Goal: Task Accomplishment & Management: Manage account settings

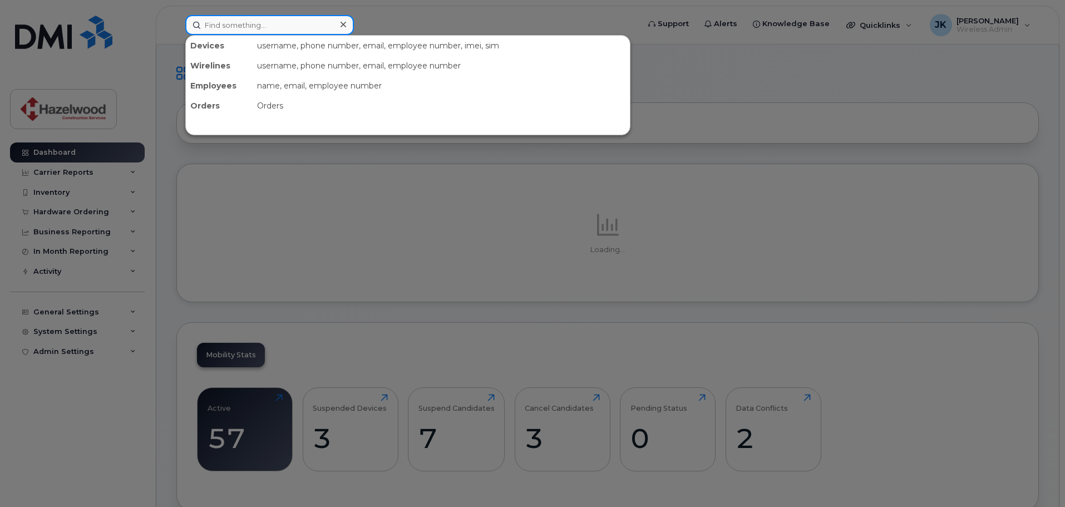
click at [301, 28] on input at bounding box center [269, 25] width 169 height 20
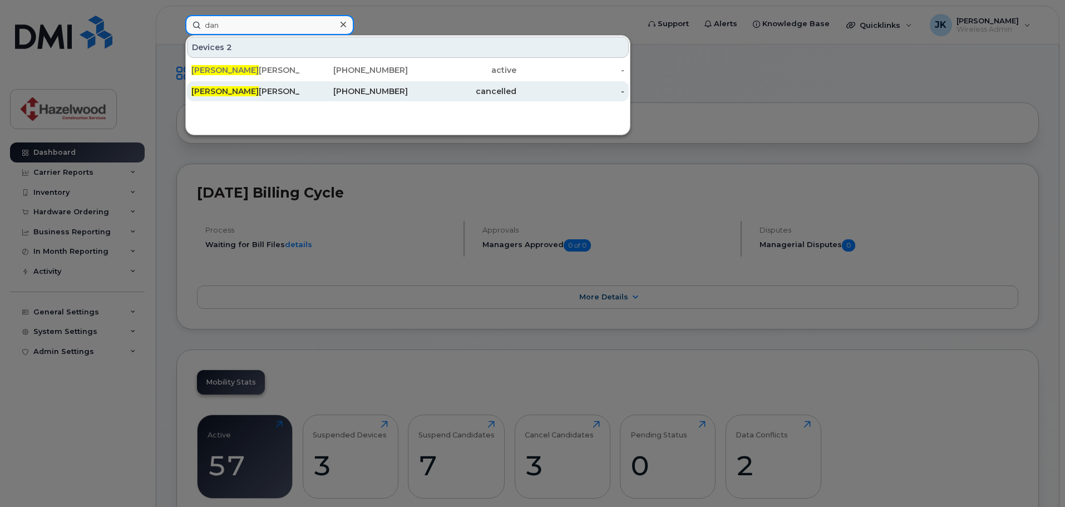
type input "dan"
click at [256, 85] on div "Dan iel Thompson" at bounding box center [245, 91] width 109 height 20
click at [372, 92] on div "250-714-9769" at bounding box center [354, 91] width 109 height 11
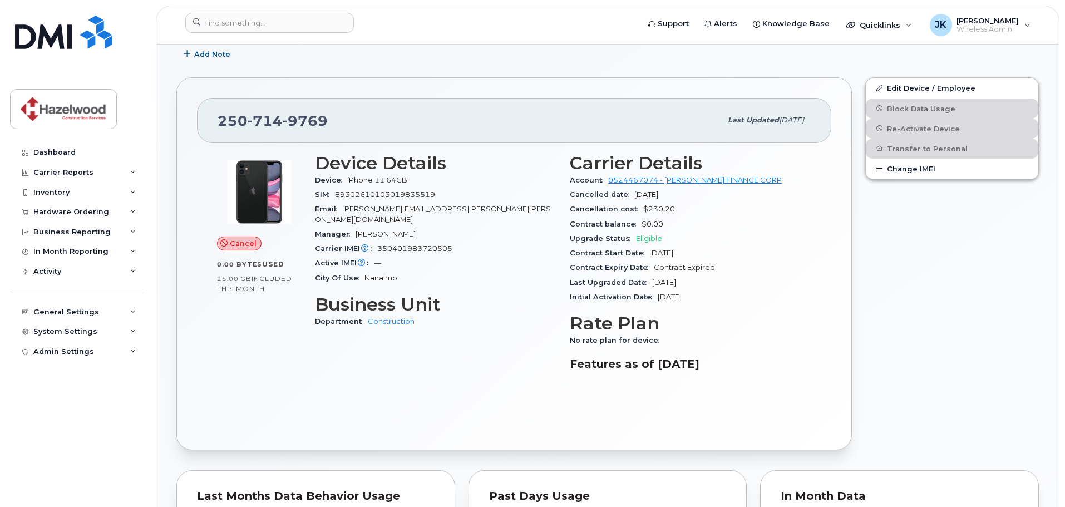
scroll to position [157, 0]
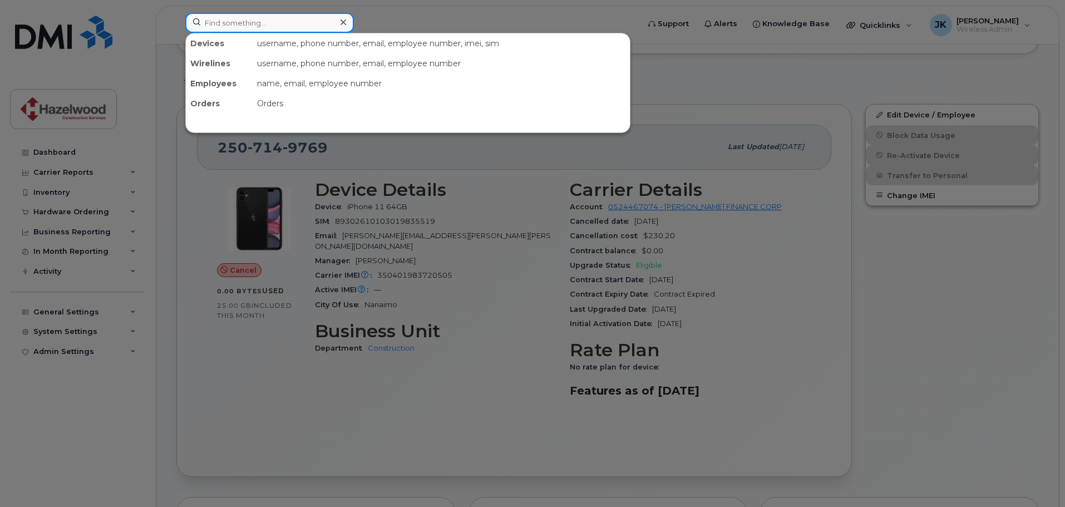
click at [249, 23] on input at bounding box center [269, 23] width 169 height 20
paste input "[PHONE_NUMBER]"
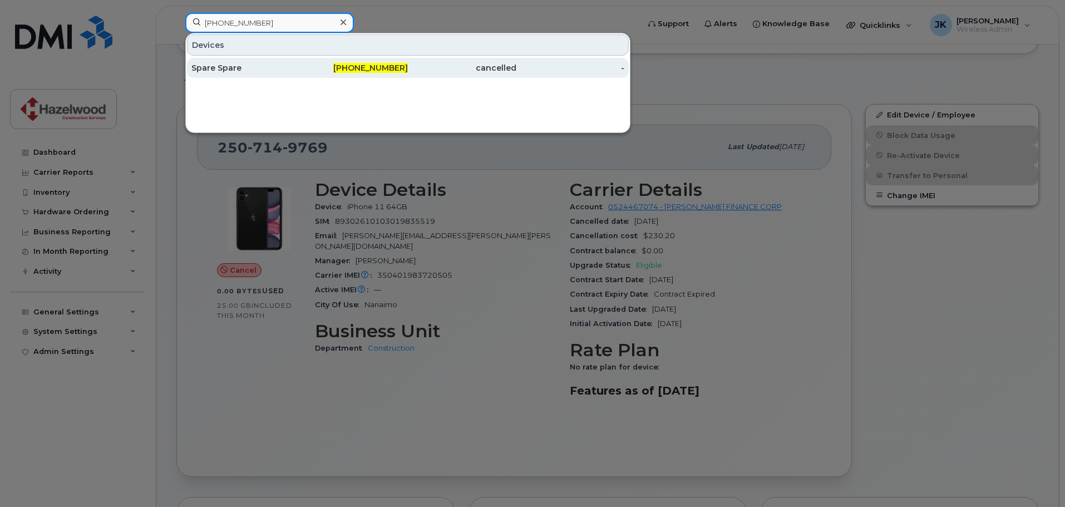
type input "[PHONE_NUMBER]"
click at [238, 68] on div "Spare Spare" at bounding box center [245, 67] width 109 height 11
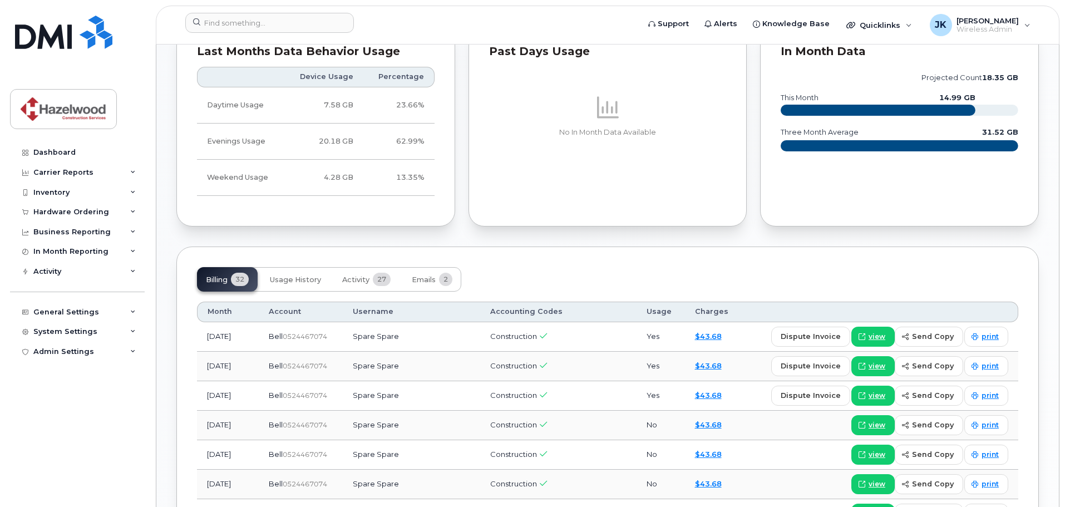
scroll to position [668, 0]
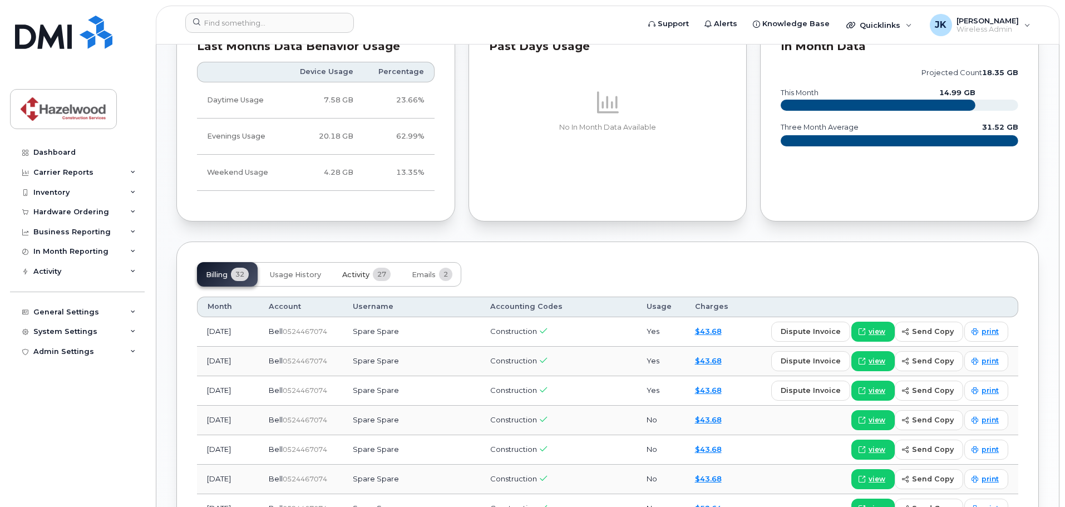
click at [353, 276] on span "Activity" at bounding box center [355, 275] width 27 height 9
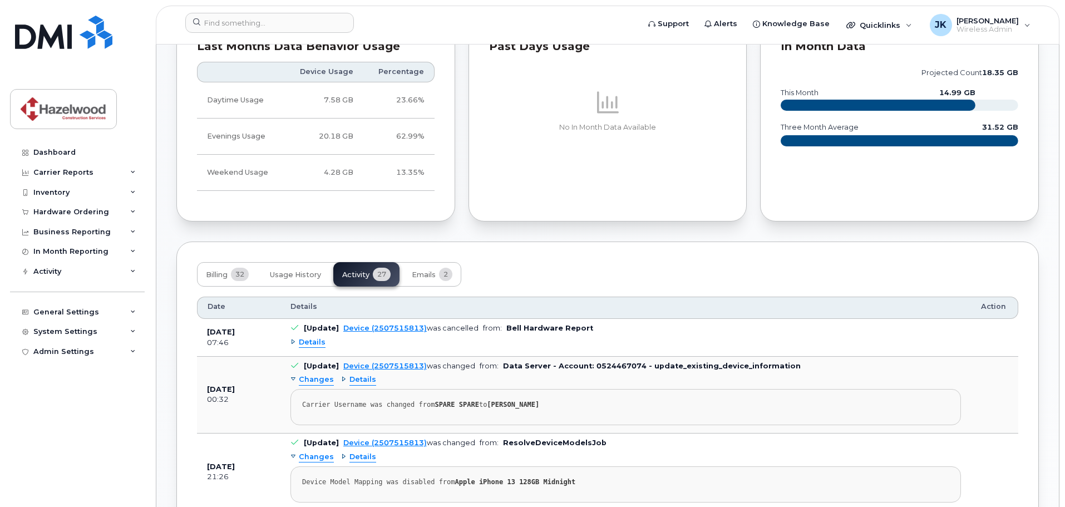
click at [307, 343] on span "Details" at bounding box center [312, 342] width 27 height 11
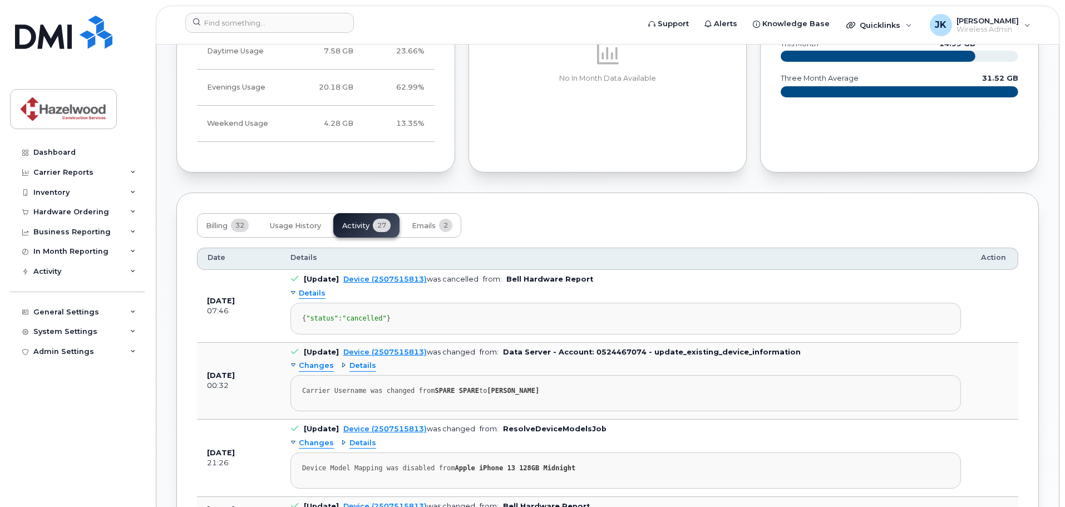
scroll to position [779, 0]
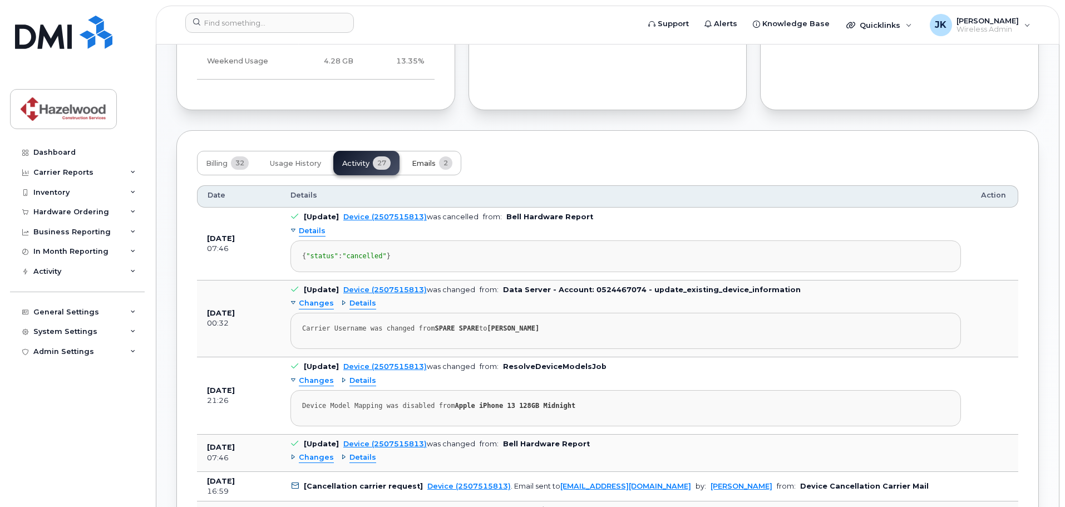
click at [415, 161] on span "Emails" at bounding box center [424, 163] width 24 height 9
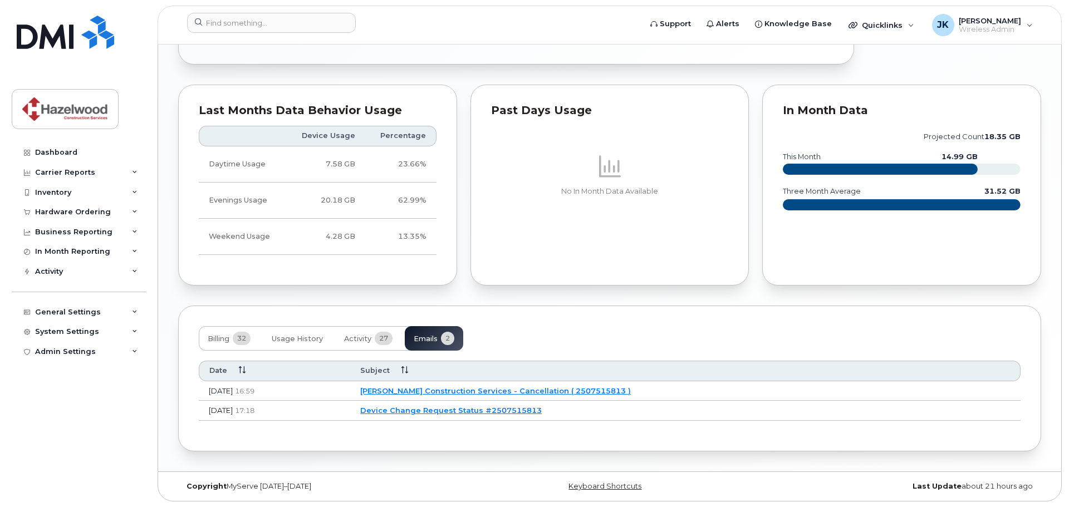
scroll to position [604, 0]
click at [582, 394] on link "Hazelwood Construction Services - Cancellation ( 2507515813 )" at bounding box center [493, 390] width 271 height 9
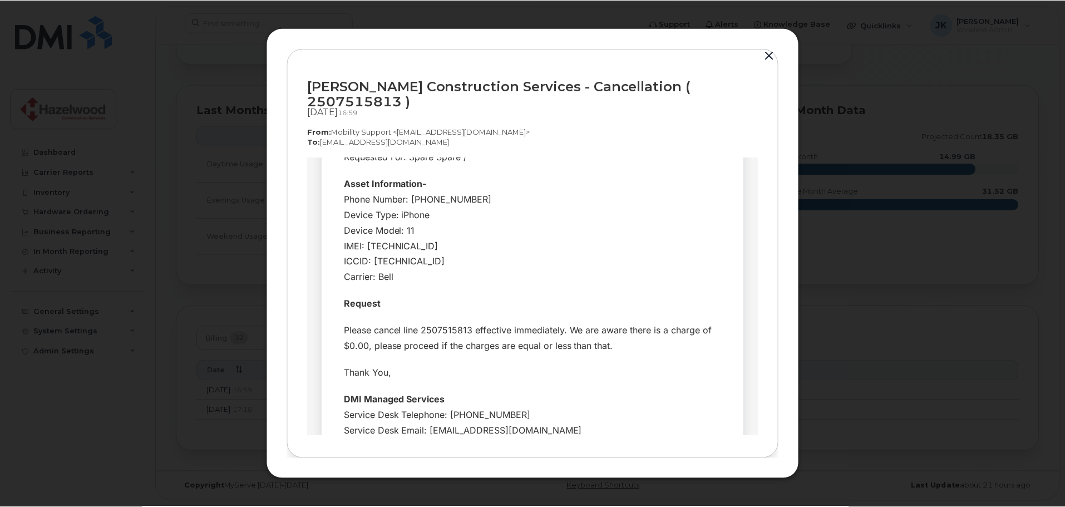
scroll to position [0, 0]
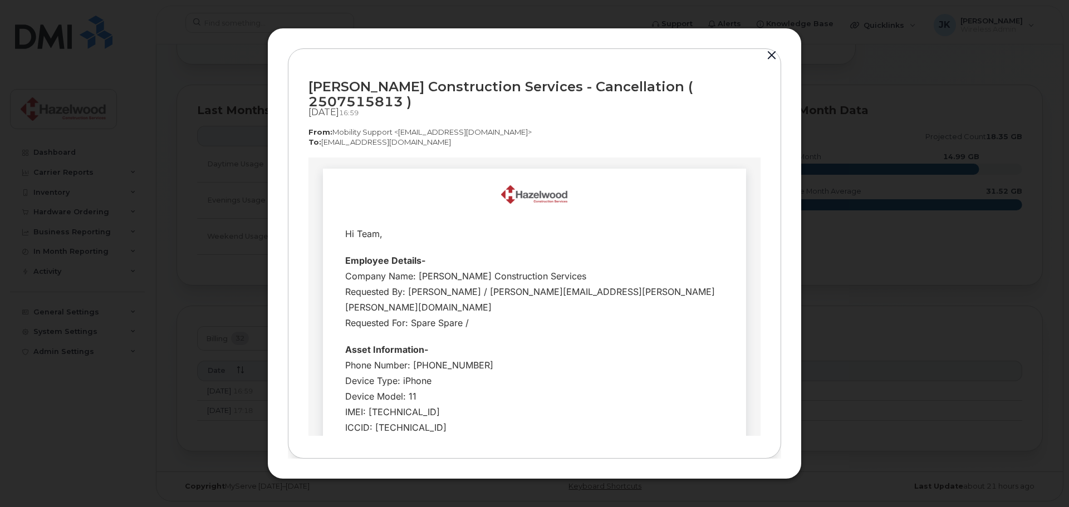
click at [768, 62] on button "button" at bounding box center [771, 56] width 17 height 16
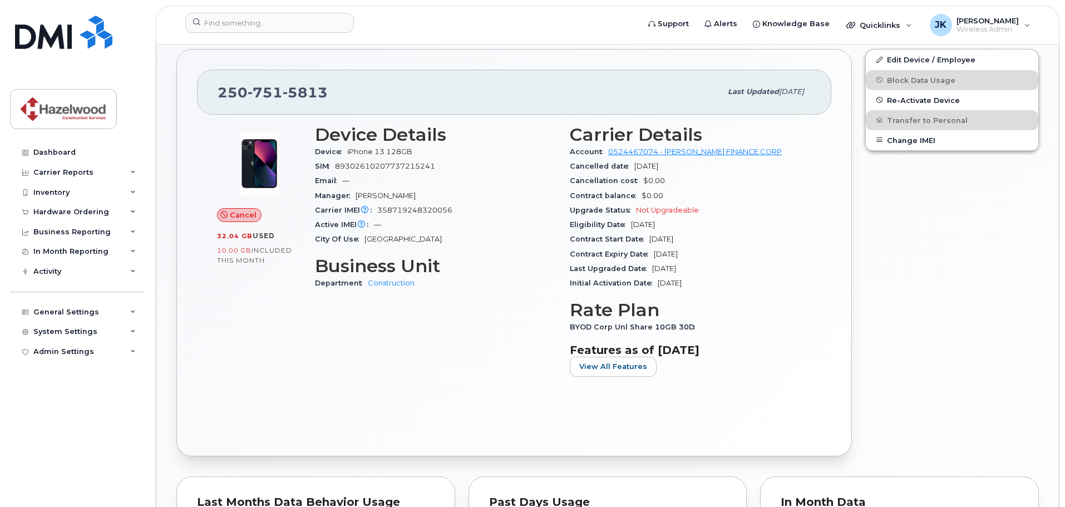
scroll to position [159, 0]
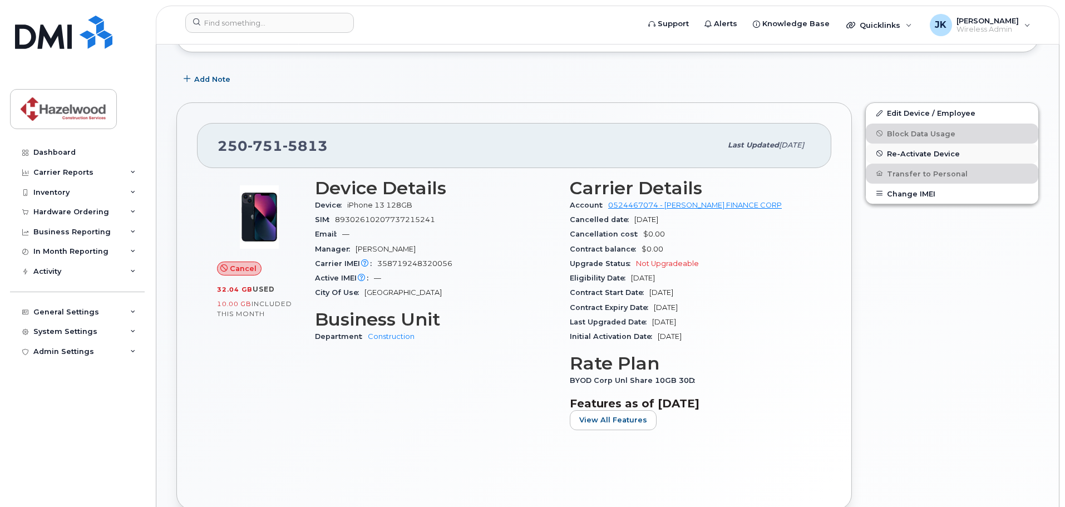
click at [922, 151] on span "Re-Activate Device" at bounding box center [923, 153] width 73 height 8
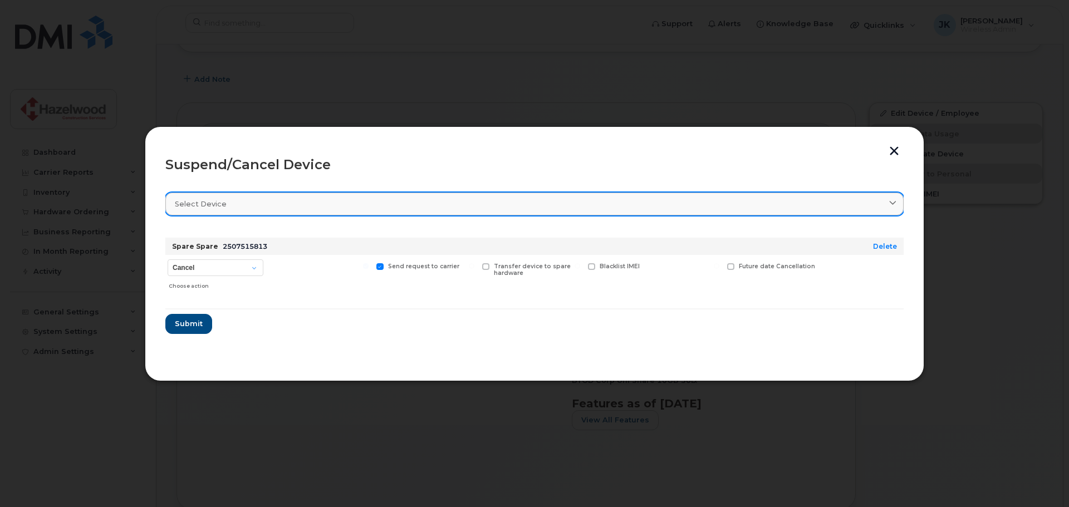
click at [247, 202] on div "Select device" at bounding box center [534, 204] width 719 height 11
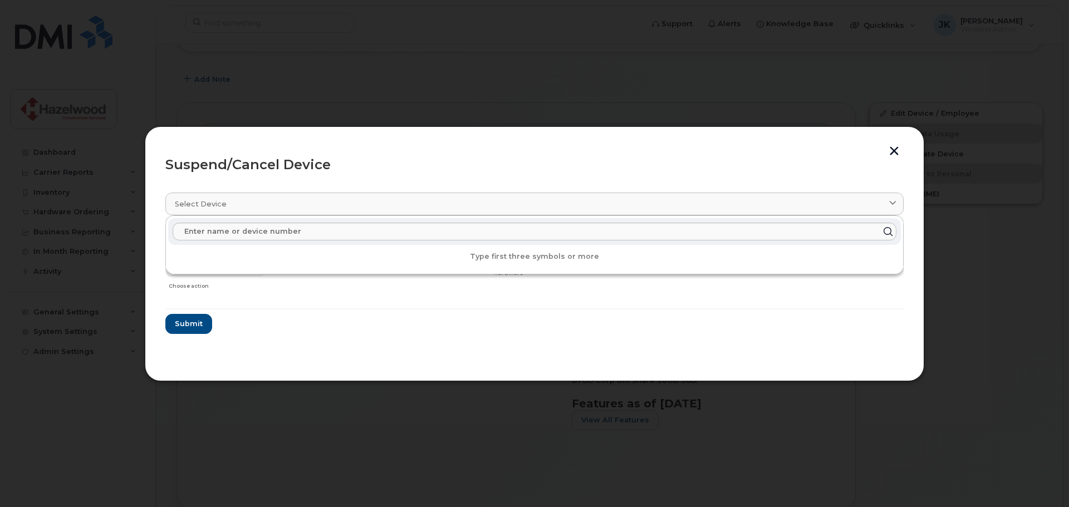
click at [369, 185] on section "Select device Type first three symbols or more Spare Spare 2507515813 Delete Ca…" at bounding box center [534, 272] width 738 height 178
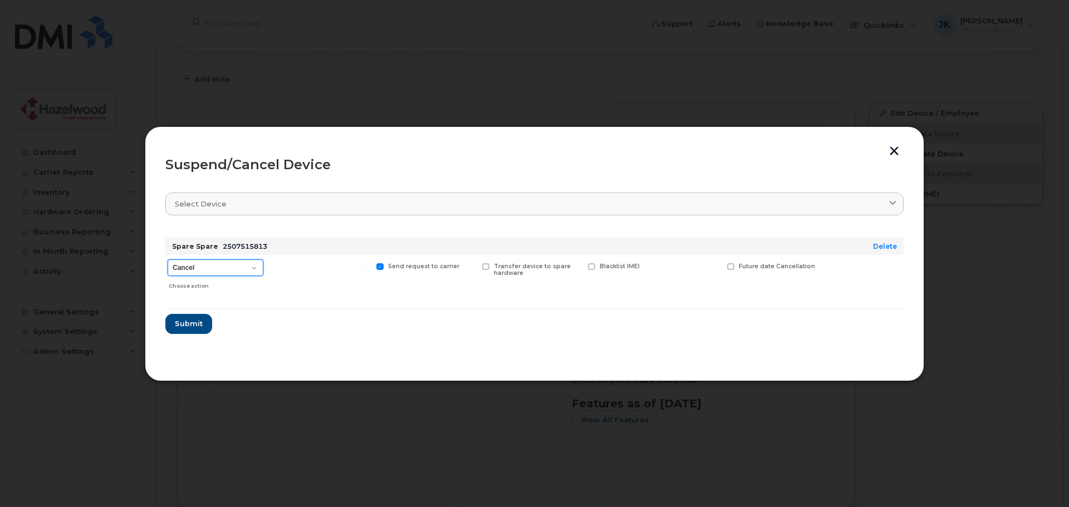
click at [229, 268] on select "Cancel Suspend - Extend Suspension Suspend - Reduced Rate Suspend - Full Rate S…" at bounding box center [216, 267] width 96 height 17
select select "[object Object]"
click at [168, 259] on select "Cancel Suspend - Extend Suspension Suspend - Reduced Rate Suspend - Full Rate S…" at bounding box center [216, 267] width 96 height 17
click at [299, 271] on span "Available for new activations/redeployments" at bounding box center [324, 270] width 84 height 14
click at [276, 265] on span at bounding box center [274, 266] width 7 height 7
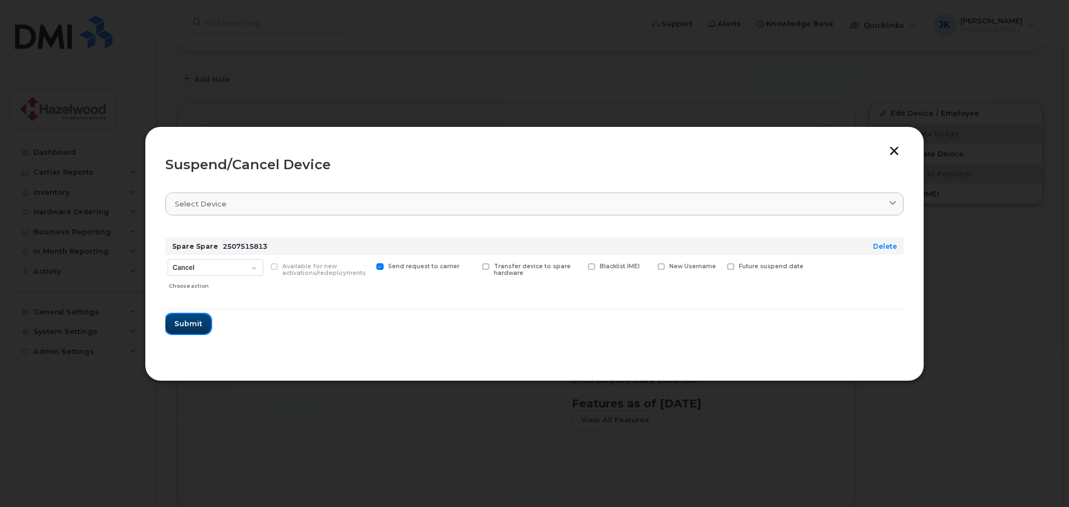
click at [188, 326] on span "Submit" at bounding box center [188, 323] width 28 height 11
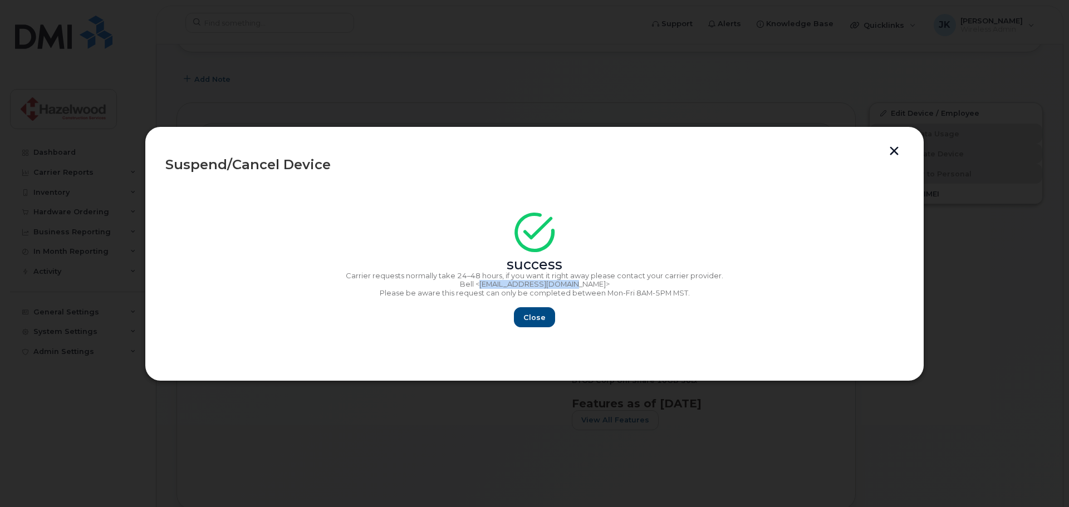
drag, startPoint x: 503, startPoint y: 284, endPoint x: 582, endPoint y: 286, distance: 79.1
click at [582, 286] on p "Bell <corpclientcare@bell.ca>" at bounding box center [534, 284] width 738 height 9
copy p "corpclientcare@bell.ca"
click at [541, 317] on span "Close" at bounding box center [534, 317] width 22 height 11
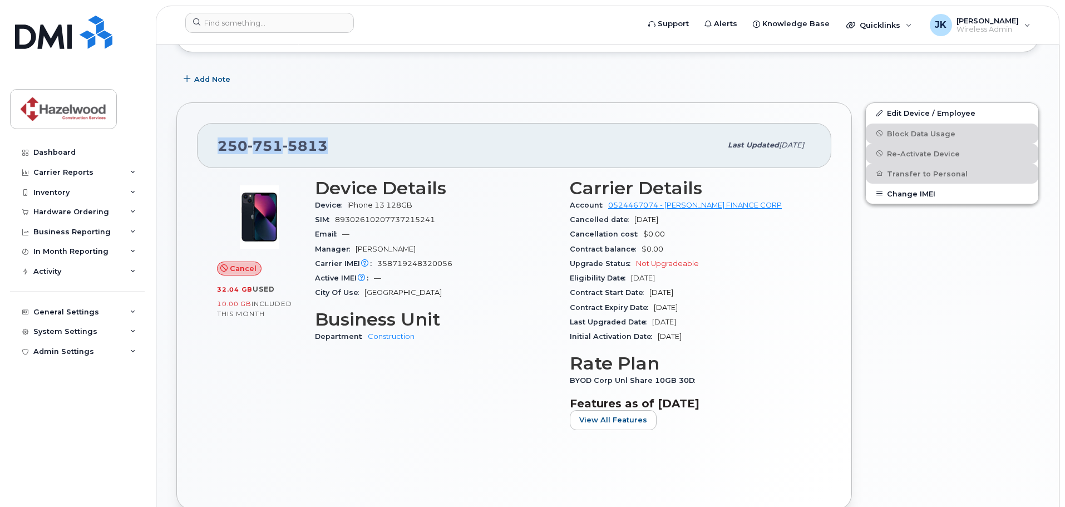
drag, startPoint x: 333, startPoint y: 146, endPoint x: 213, endPoint y: 142, distance: 119.8
click at [213, 142] on div "250 751 5813 Last updated Sep 12, 2025" at bounding box center [514, 145] width 635 height 45
copy span "250 751 5813"
click at [375, 222] on span "89302610207737215241" at bounding box center [385, 219] width 100 height 8
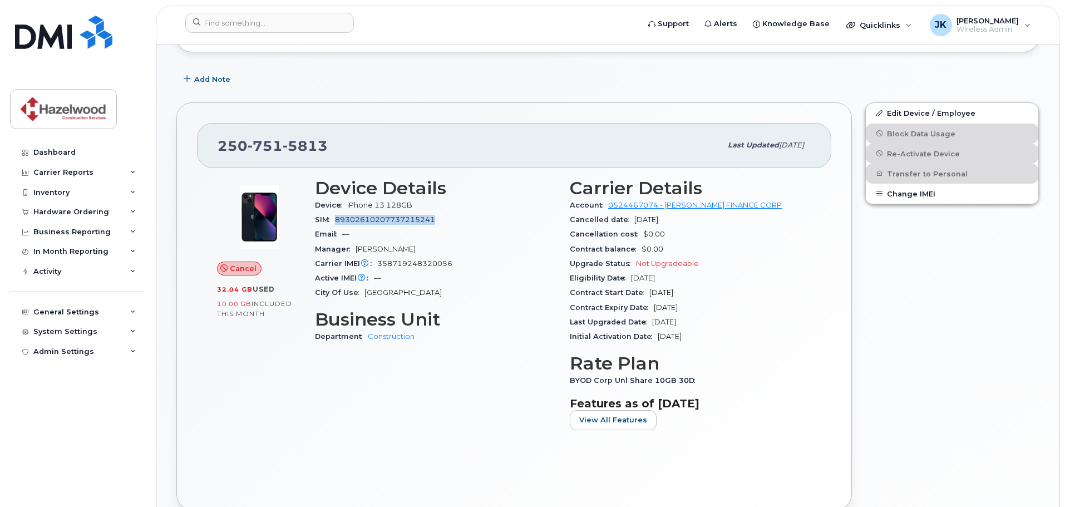
copy span "89302610207737215241"
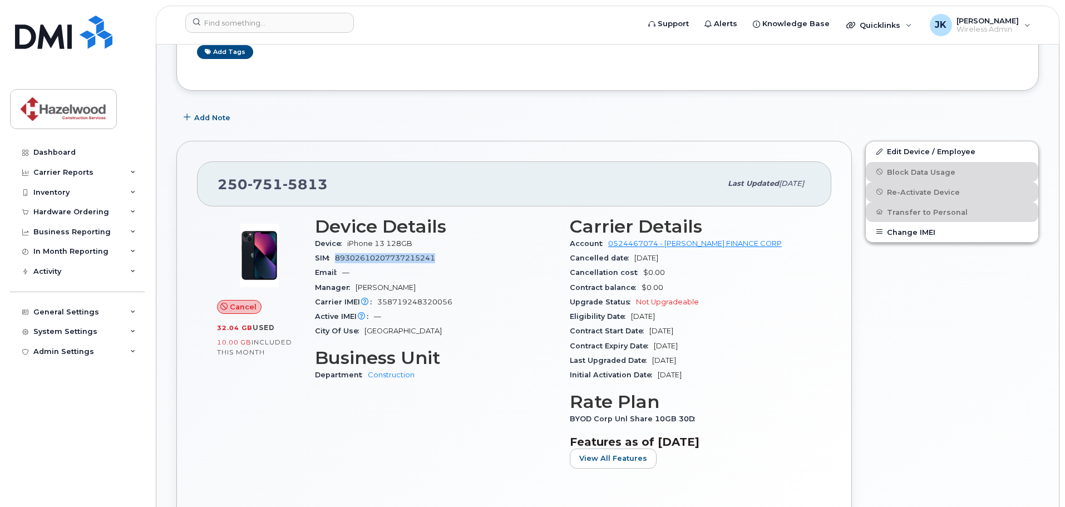
scroll to position [103, 0]
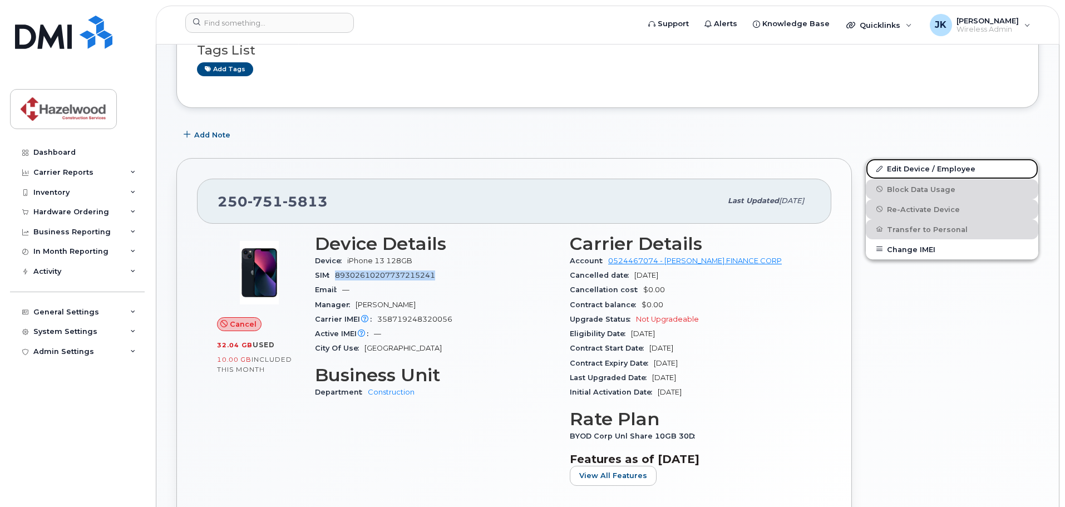
drag, startPoint x: 945, startPoint y: 168, endPoint x: 400, endPoint y: 154, distance: 545.2
click at [945, 168] on link "Edit Device / Employee" at bounding box center [952, 169] width 173 height 20
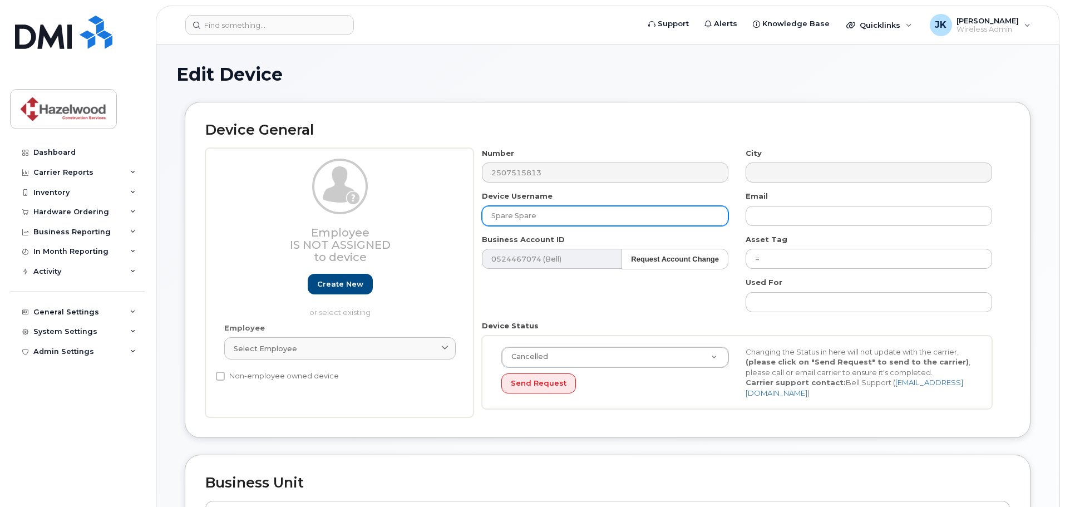
click at [424, 216] on div "Employee Is not assigned to device Create new or select existing Employee Selec…" at bounding box center [607, 283] width 805 height 270
click at [560, 213] on input "Dan Thompson -" at bounding box center [605, 216] width 247 height 20
paste input "Quadra"
type input "Dan Thompson - While at Quadra"
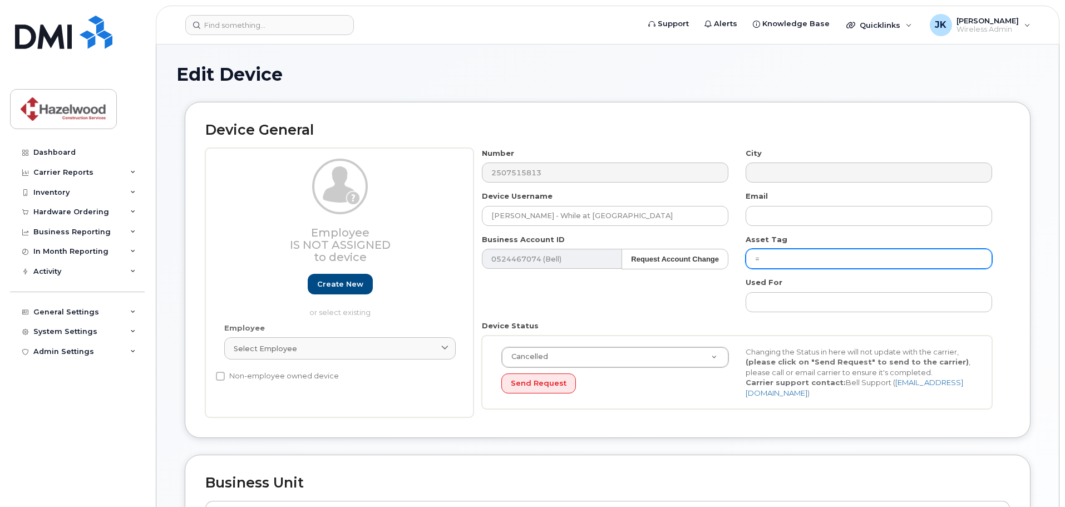
click at [792, 259] on input "=" at bounding box center [869, 259] width 247 height 20
drag, startPoint x: 792, startPoint y: 259, endPoint x: 718, endPoint y: 258, distance: 74.6
click at [718, 258] on div "Number 2507515813 City Device Username Dan Thompson - While at Quadra Email Bus…" at bounding box center [738, 283] width 528 height 270
click at [836, 258] on input "=" at bounding box center [869, 259] width 247 height 20
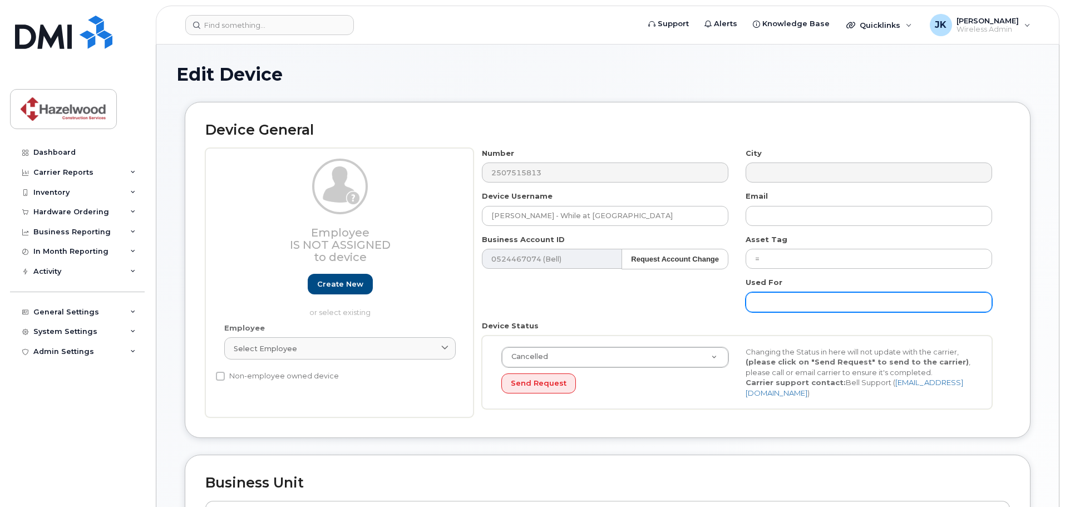
click at [780, 307] on input "text" at bounding box center [869, 302] width 247 height 20
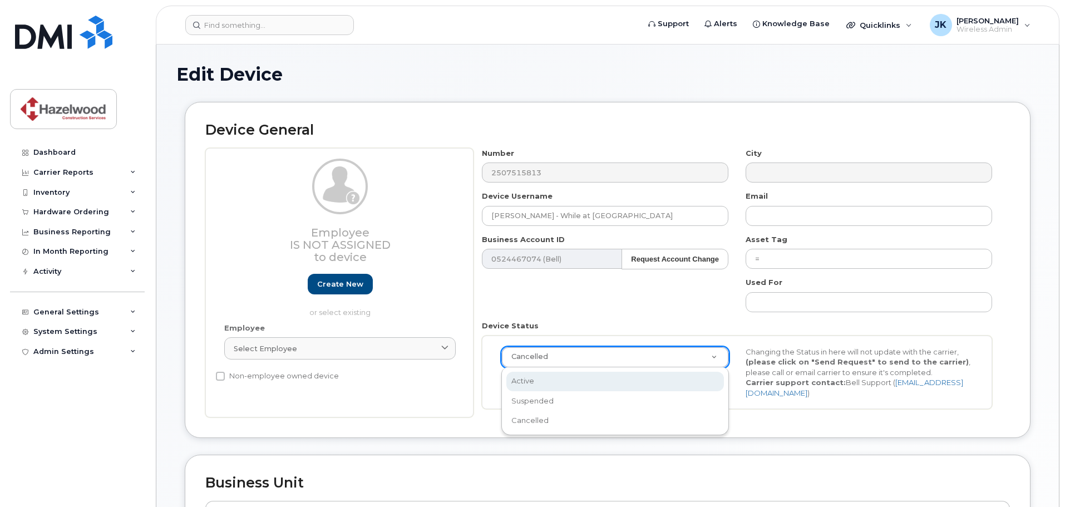
select select "active"
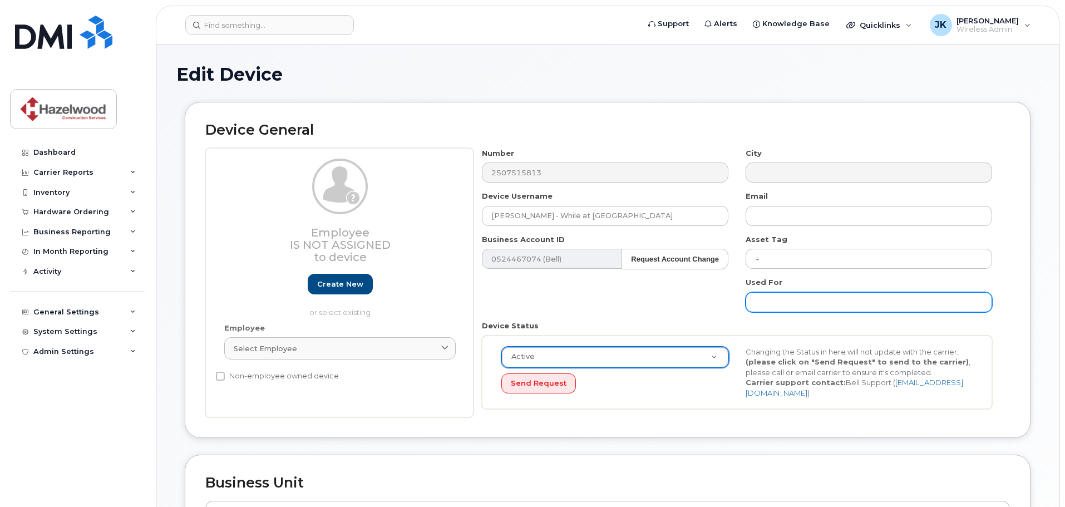
click at [780, 302] on input "text" at bounding box center [869, 302] width 247 height 20
paste input "Quadra"
type input "Quadra"
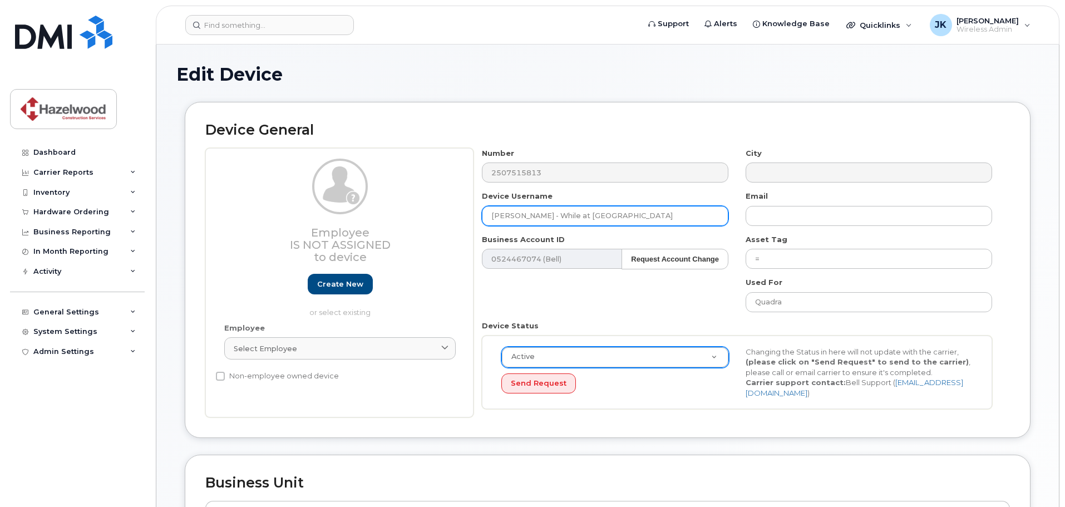
drag, startPoint x: 583, startPoint y: 218, endPoint x: 556, endPoint y: 215, distance: 26.9
click at [559, 216] on input "Dan Thompson - While at Quadra" at bounding box center [605, 216] width 247 height 20
click at [555, 215] on input "Dan Thompson - While at Quadra" at bounding box center [605, 216] width 247 height 20
drag, startPoint x: 555, startPoint y: 215, endPoint x: 631, endPoint y: 215, distance: 75.7
click at [629, 215] on input "Dan Thompson - While at Quadra" at bounding box center [605, 216] width 247 height 20
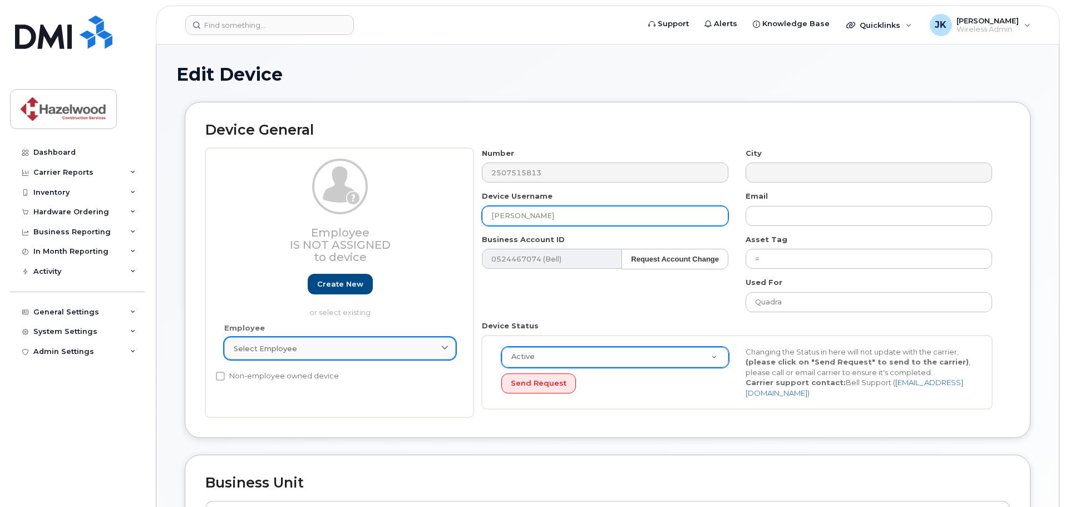
type input "[PERSON_NAME]"
click at [390, 352] on div "Select employee" at bounding box center [340, 348] width 213 height 11
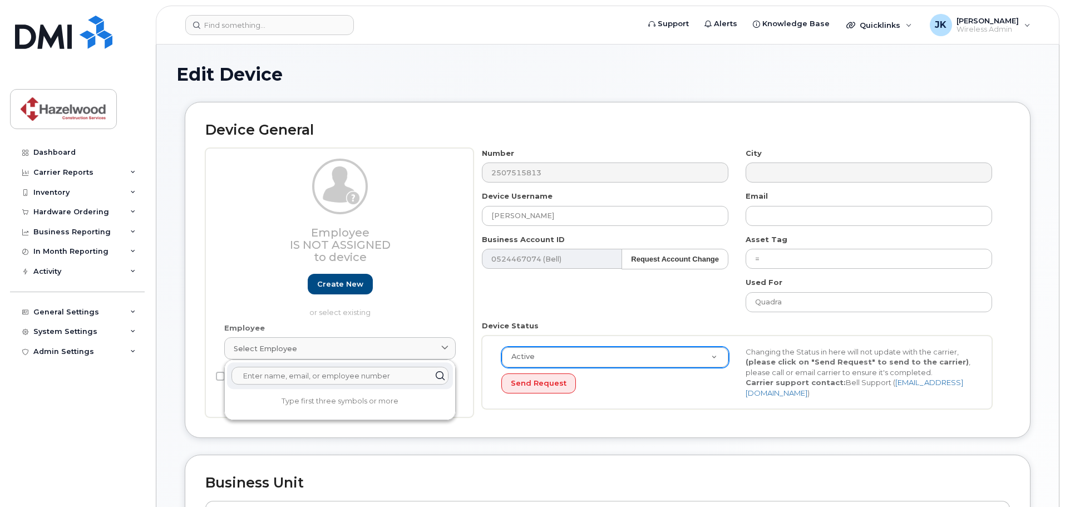
click at [355, 377] on input "text" at bounding box center [340, 376] width 217 height 18
type input "dan"
click at [414, 320] on div "Employee Is not assigned to device Create new or select existing" at bounding box center [340, 241] width 248 height 164
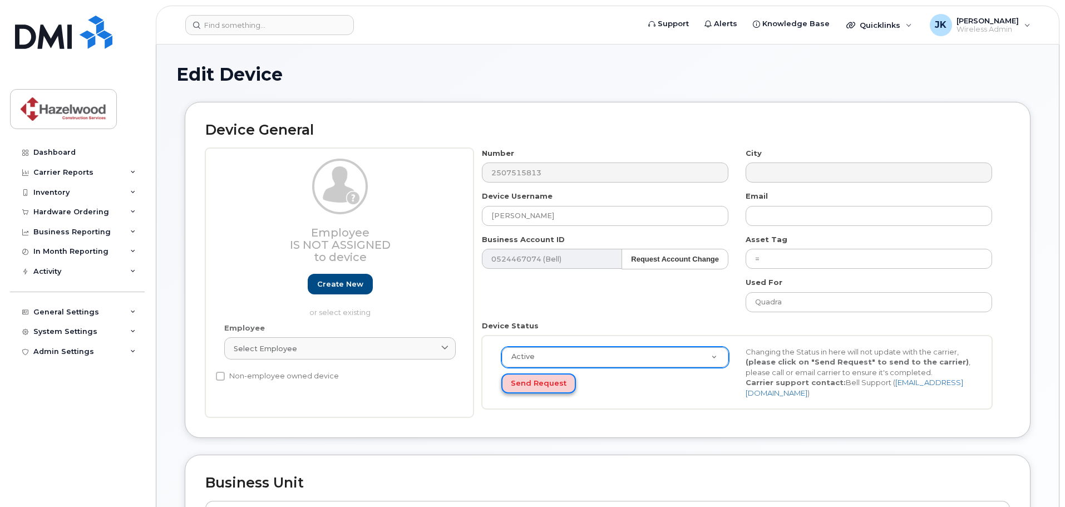
click at [537, 382] on button "Send Request" at bounding box center [539, 384] width 75 height 21
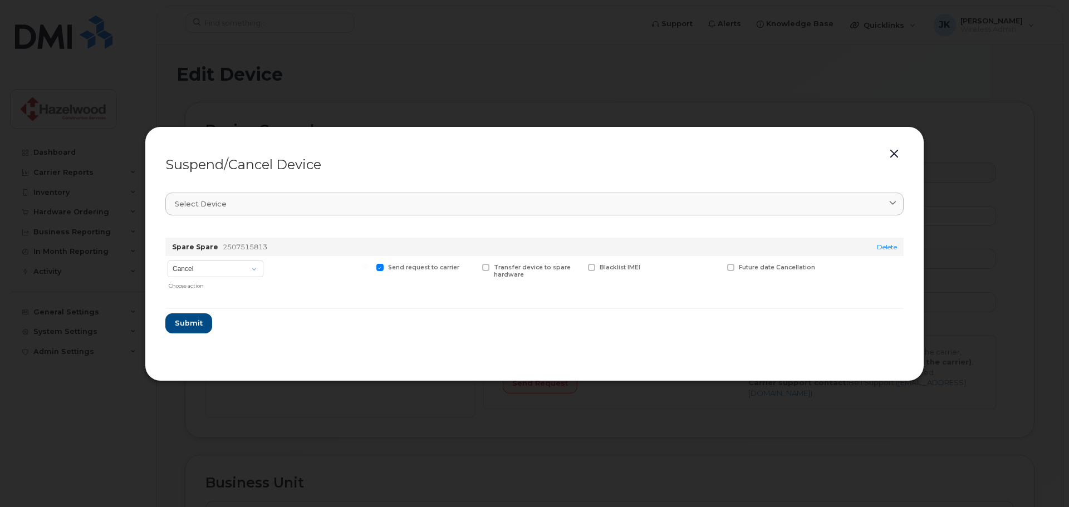
click at [896, 156] on button "button" at bounding box center [894, 154] width 17 height 16
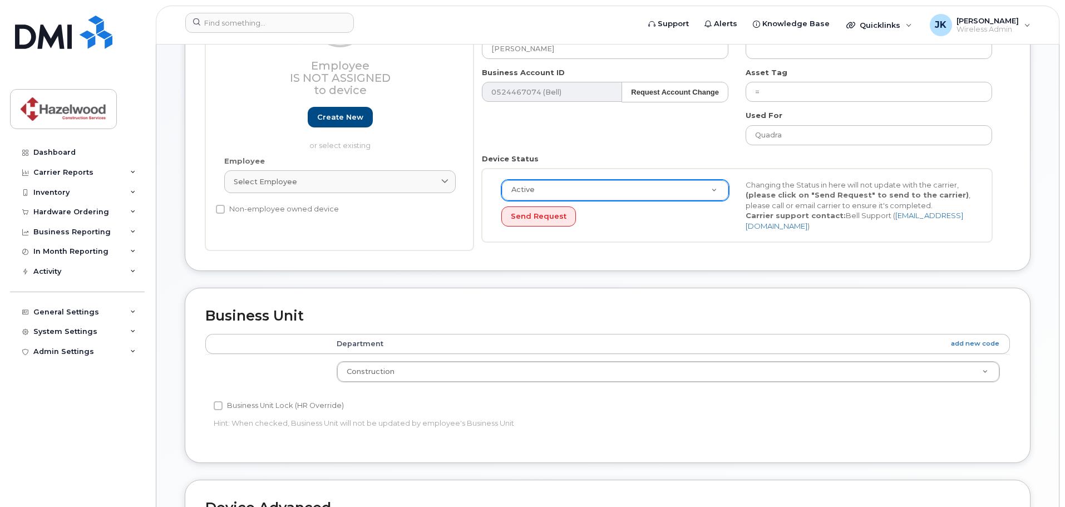
scroll to position [111, 0]
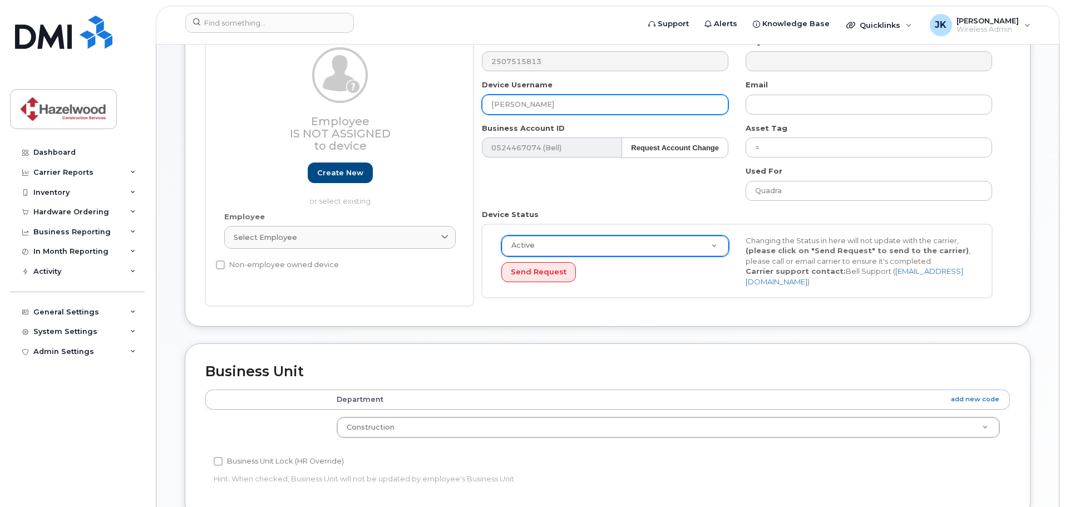
click at [564, 112] on input "[PERSON_NAME]" at bounding box center [605, 105] width 247 height 20
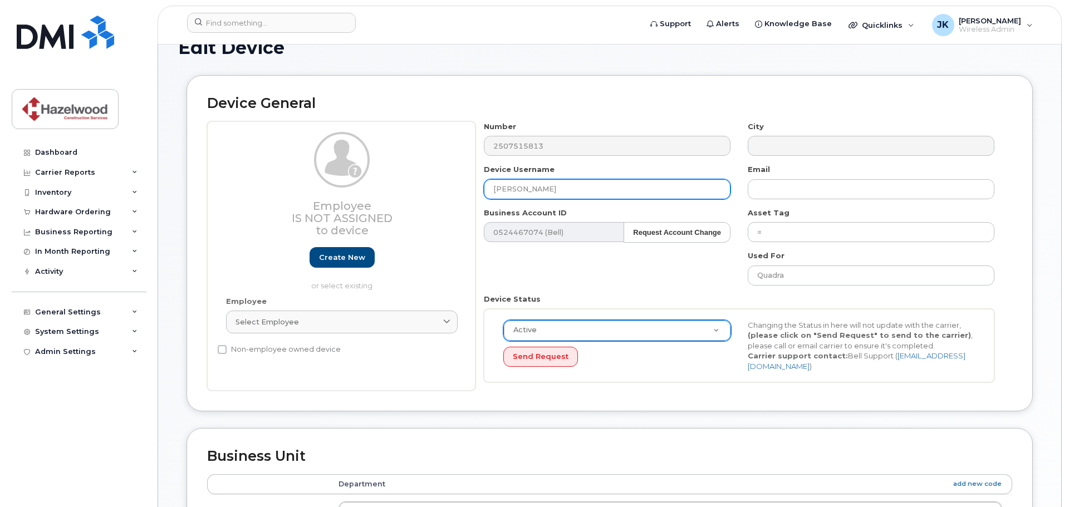
scroll to position [22, 0]
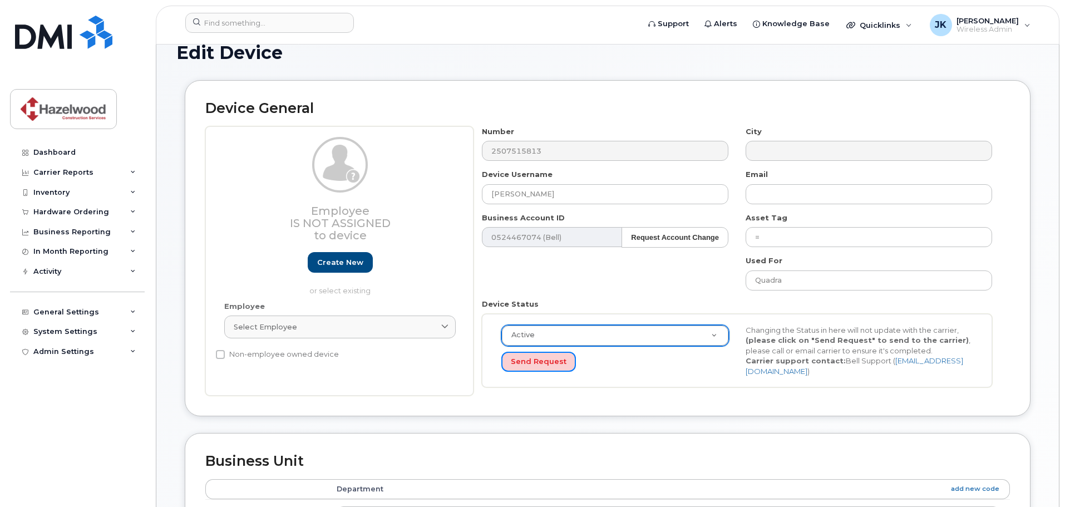
click at [532, 361] on button "Send Request" at bounding box center [539, 362] width 75 height 21
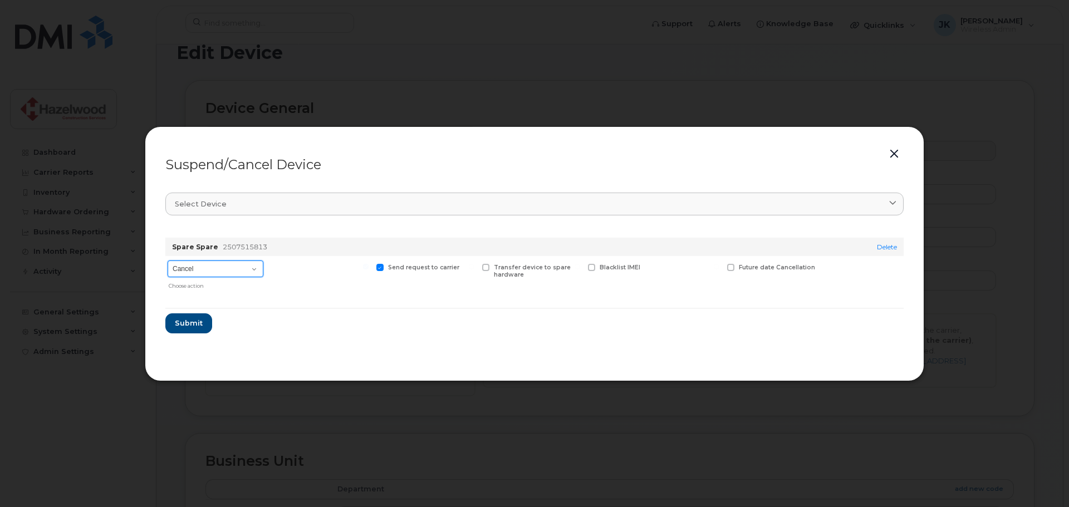
click at [220, 268] on select "Cancel Suspend - Extend Suspension Suspend - Reduced Rate Suspend - Full Rate S…" at bounding box center [216, 269] width 96 height 17
select select "[object Object]"
click at [168, 261] on select "Cancel Suspend - Extend Suspension Suspend - Reduced Rate Suspend - Full Rate S…" at bounding box center [216, 269] width 96 height 17
click at [189, 324] on span "Submit" at bounding box center [188, 323] width 28 height 11
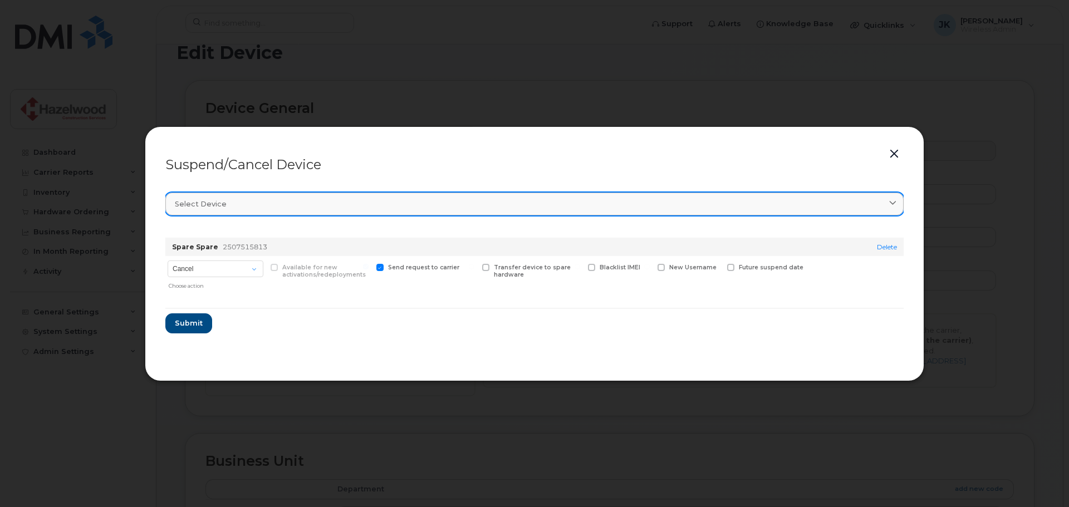
click at [237, 204] on div "Select device" at bounding box center [534, 204] width 719 height 11
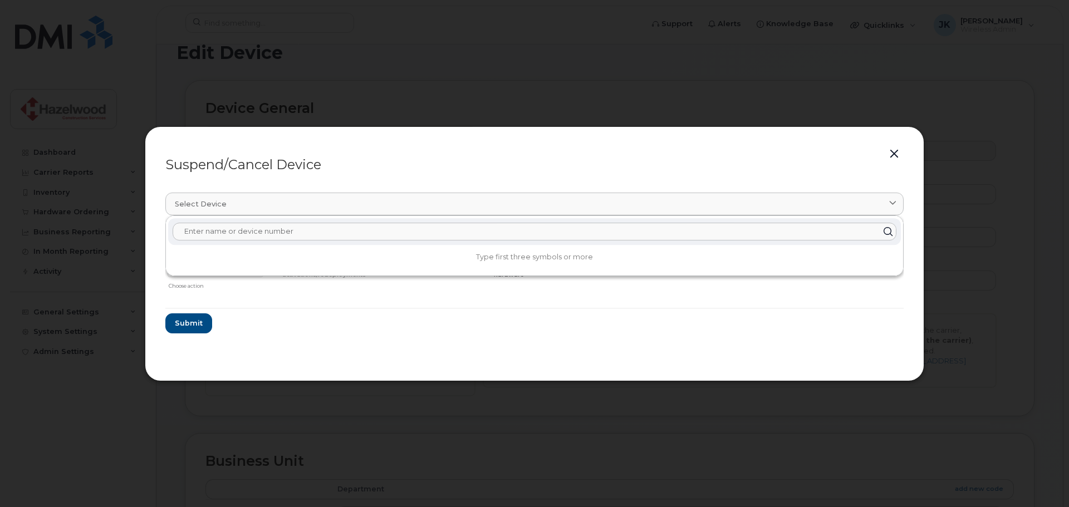
click at [238, 232] on input "text" at bounding box center [535, 232] width 724 height 18
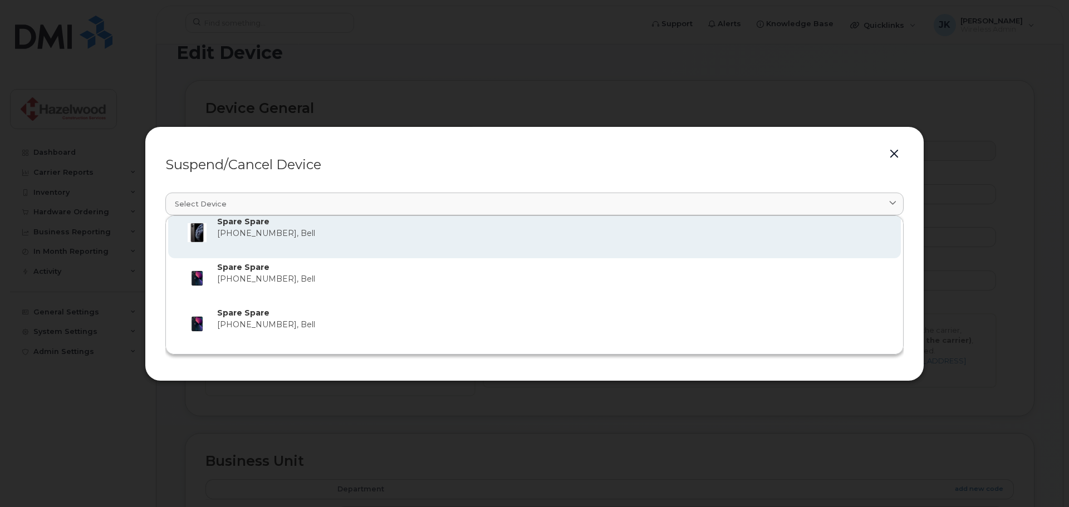
scroll to position [56, 0]
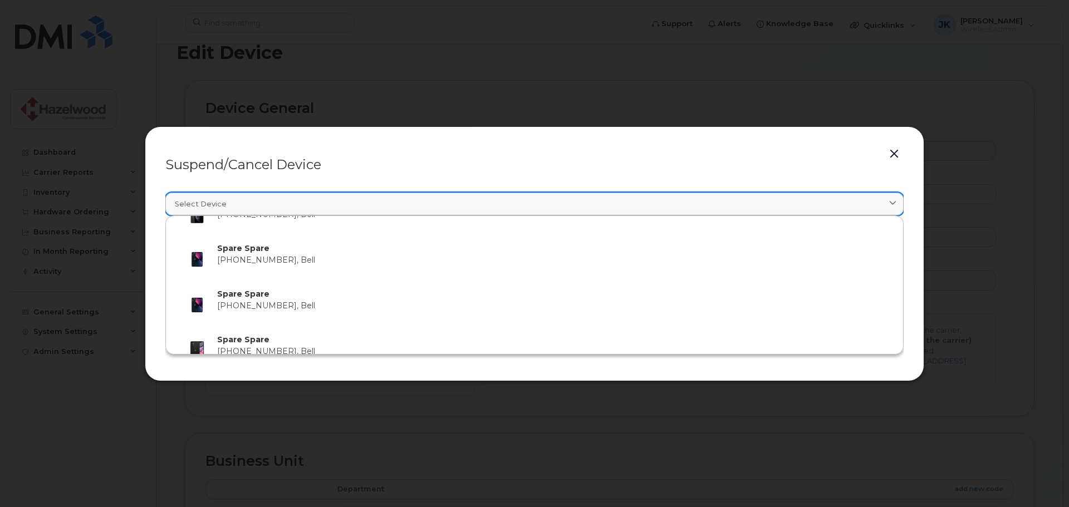
click at [264, 207] on div "Select device" at bounding box center [534, 204] width 719 height 11
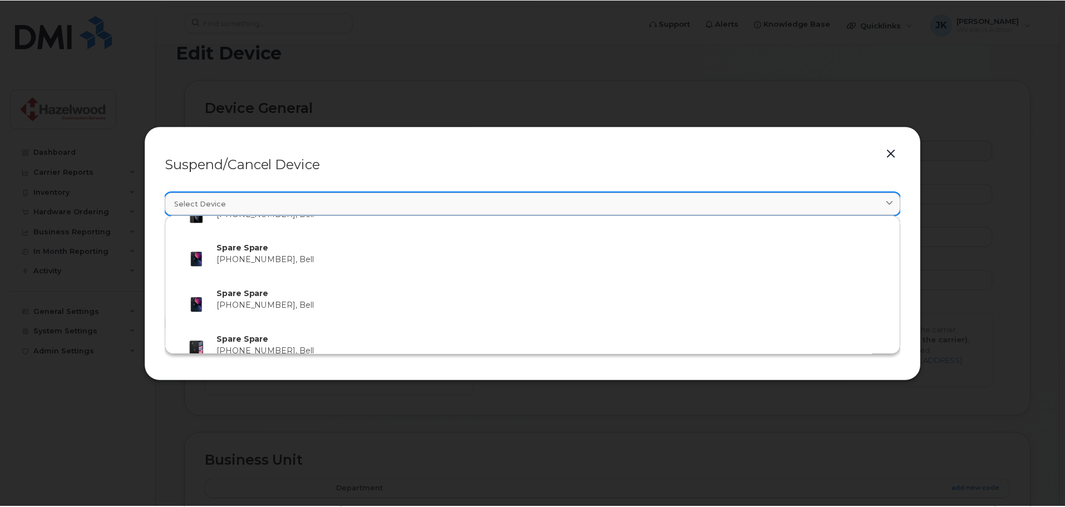
scroll to position [0, 0]
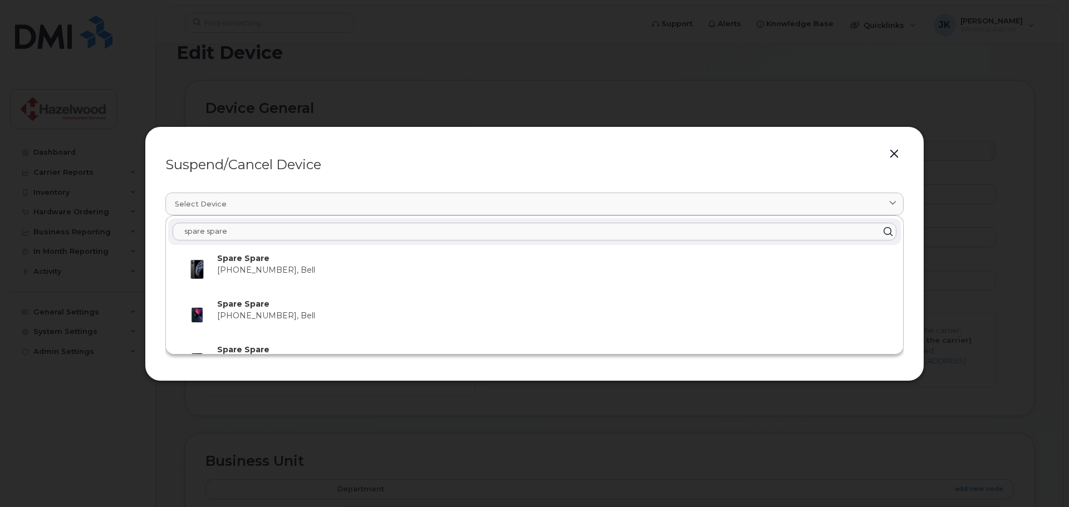
drag, startPoint x: 238, startPoint y: 228, endPoint x: 121, endPoint y: 229, distance: 116.3
click at [121, 233] on div "Suspend/Cancel Device Select device spare spare Spare Spare 250-619-5689, Bell …" at bounding box center [534, 253] width 1069 height 507
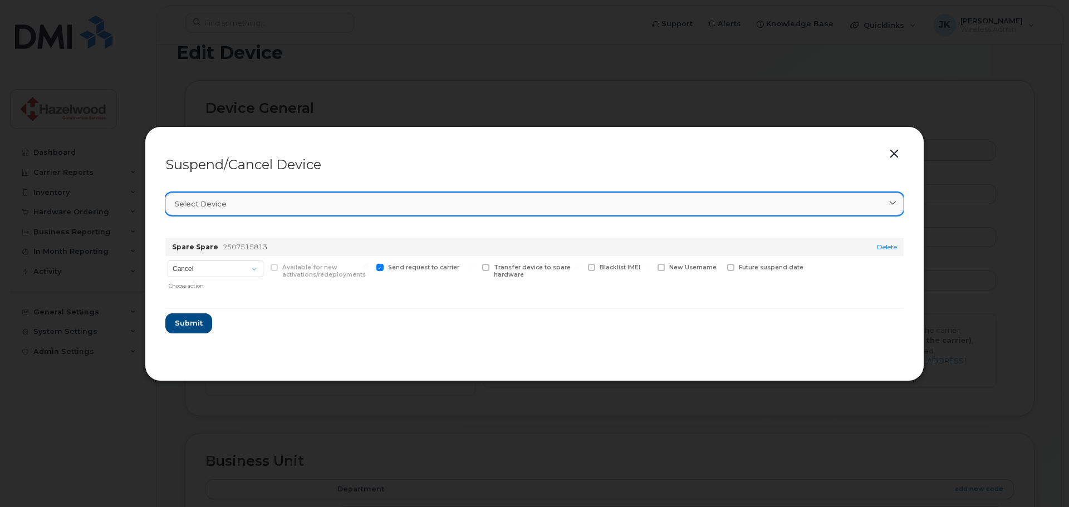
click at [237, 203] on div "Select device" at bounding box center [534, 204] width 719 height 11
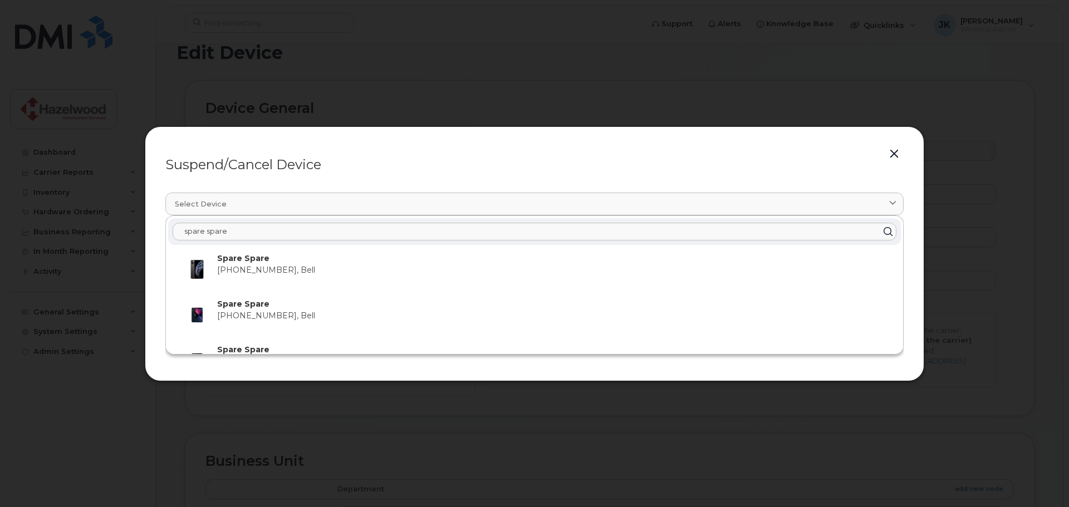
paste input "250-751-5813"
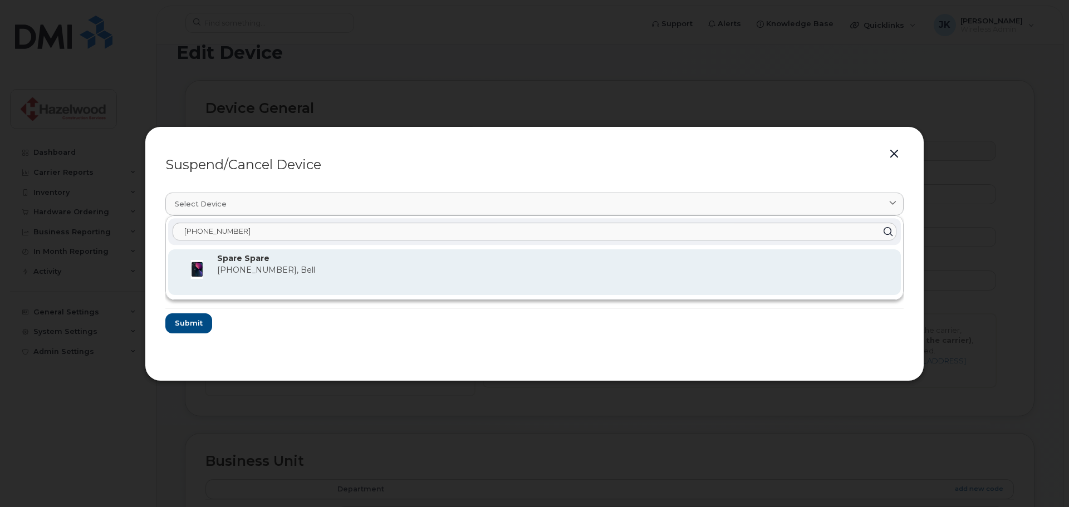
type input "250-751-5813"
click at [261, 262] on strong "Spare Spare" at bounding box center [243, 258] width 52 height 10
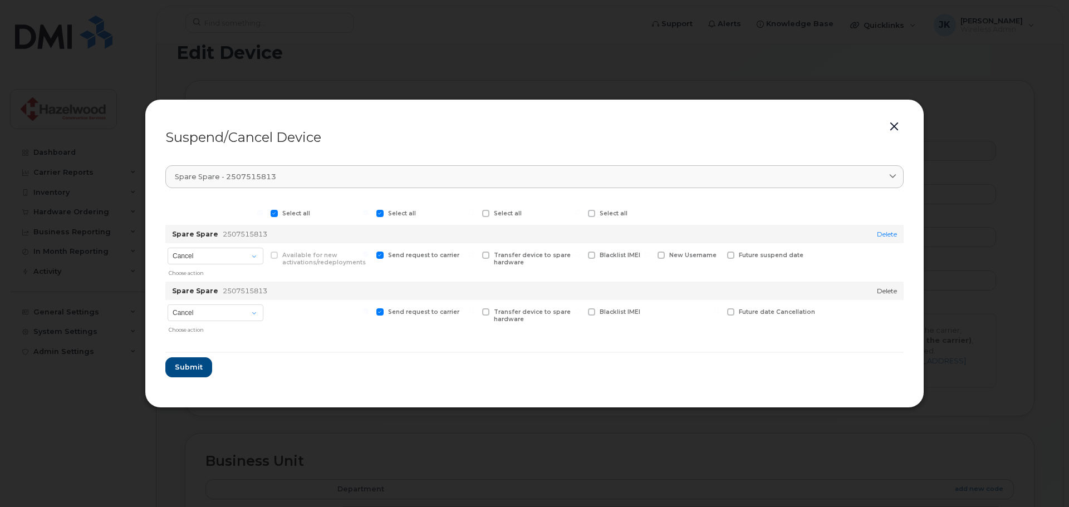
click at [883, 293] on link "Delete" at bounding box center [887, 291] width 20 height 8
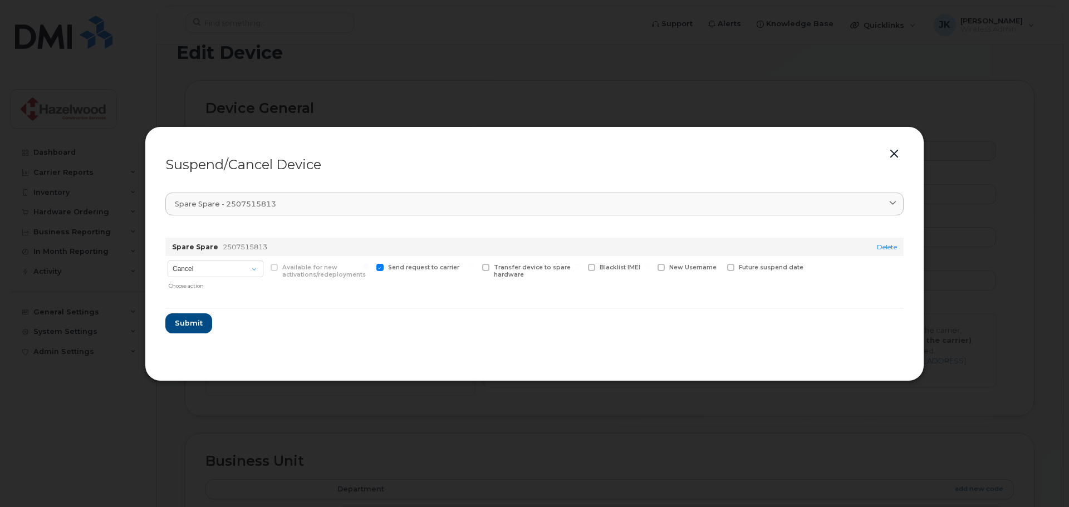
click at [397, 266] on span "Send request to carrier" at bounding box center [423, 267] width 71 height 7
click at [369, 266] on input "Send request to carrier" at bounding box center [366, 267] width 6 height 6
checkbox input "false"
click at [204, 321] on button "Submit" at bounding box center [188, 323] width 46 height 20
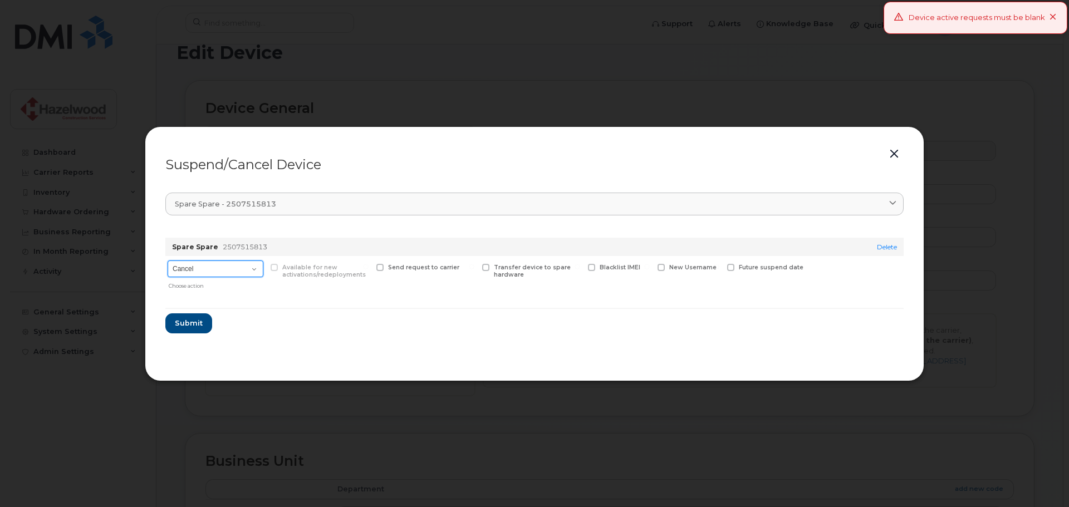
click at [249, 273] on select "Cancel Suspend - Extend Suspension Suspend - Reduced Rate Suspend - Full Rate S…" at bounding box center [216, 269] width 96 height 17
drag, startPoint x: 249, startPoint y: 273, endPoint x: 828, endPoint y: 224, distance: 580.4
click at [249, 273] on select "Cancel Suspend - Extend Suspension Suspend - Reduced Rate Suspend - Full Rate S…" at bounding box center [216, 269] width 96 height 17
click at [880, 246] on link "Delete" at bounding box center [887, 247] width 20 height 8
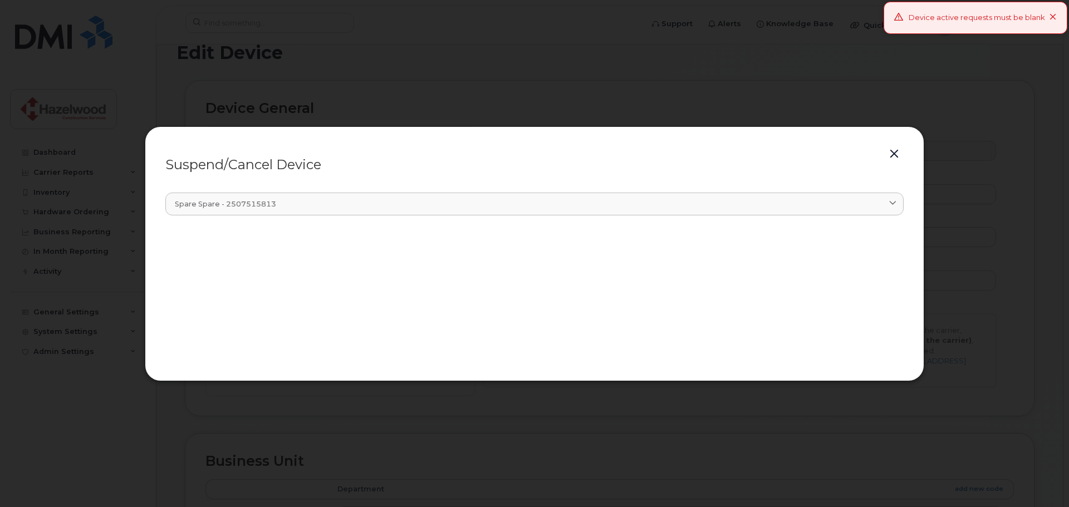
click at [900, 150] on button "button" at bounding box center [894, 154] width 17 height 16
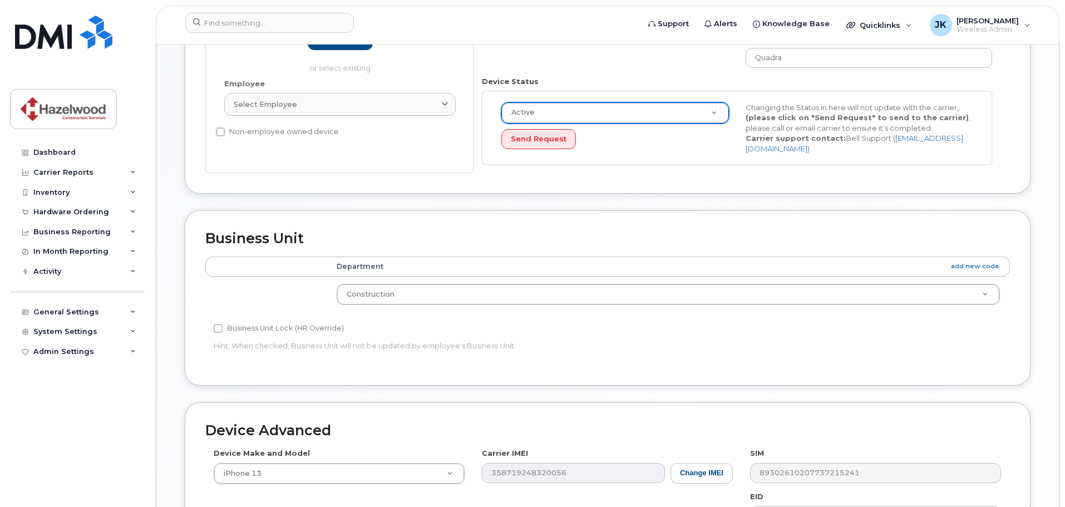
scroll to position [22, 0]
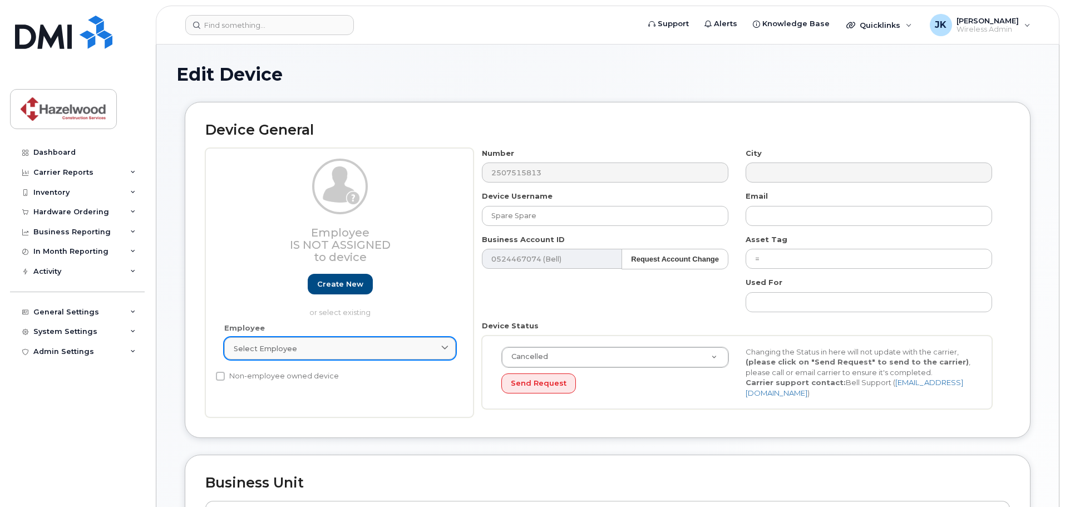
click at [282, 342] on link "Select employee" at bounding box center [340, 348] width 232 height 22
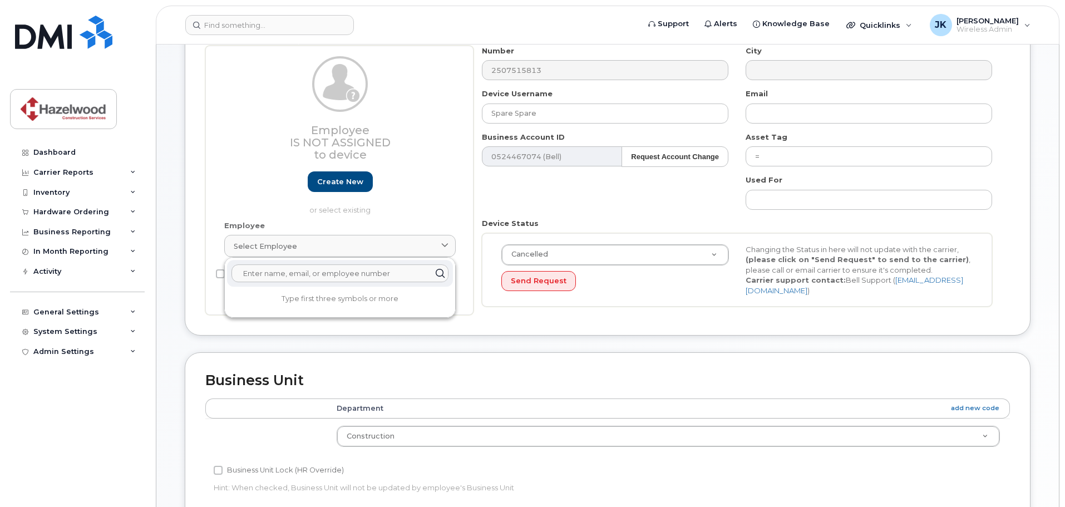
scroll to position [111, 0]
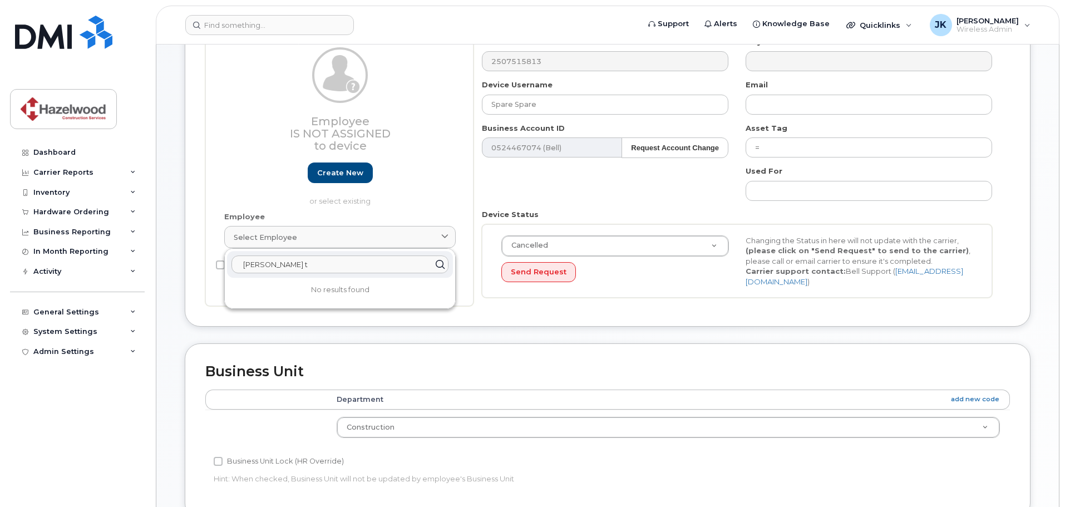
type input "dan t"
click at [407, 198] on p "or select existing" at bounding box center [340, 201] width 232 height 11
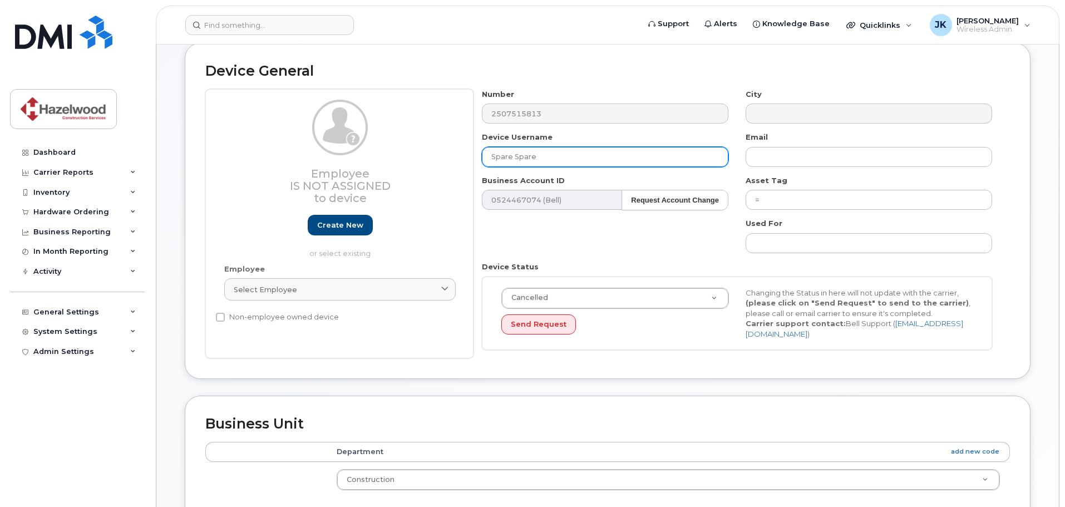
scroll to position [0, 0]
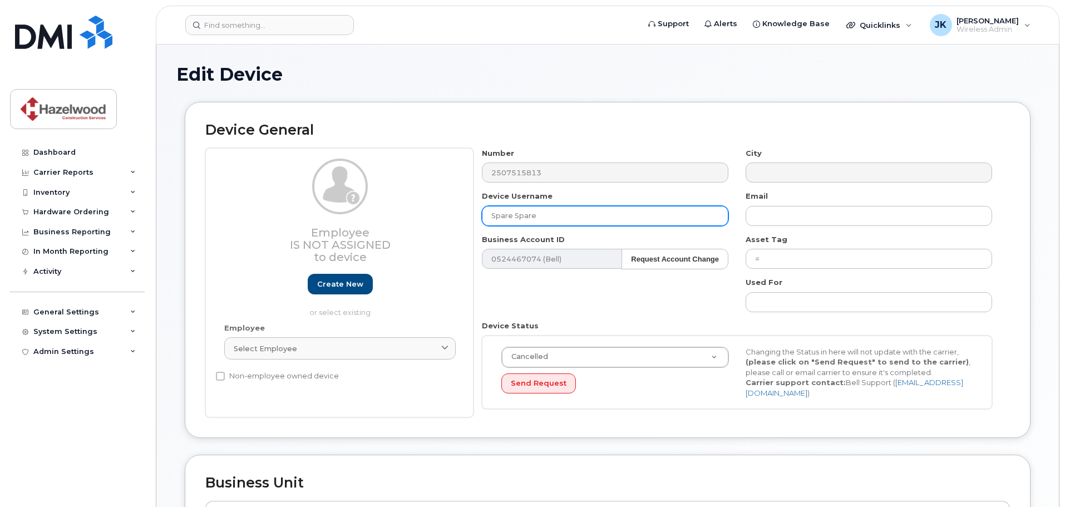
drag, startPoint x: 554, startPoint y: 216, endPoint x: 443, endPoint y: 217, distance: 111.9
click at [443, 217] on div "Employee Is not assigned to device Create new or select existing Employee Selec…" at bounding box center [607, 283] width 805 height 270
type input "Dan Thompson"
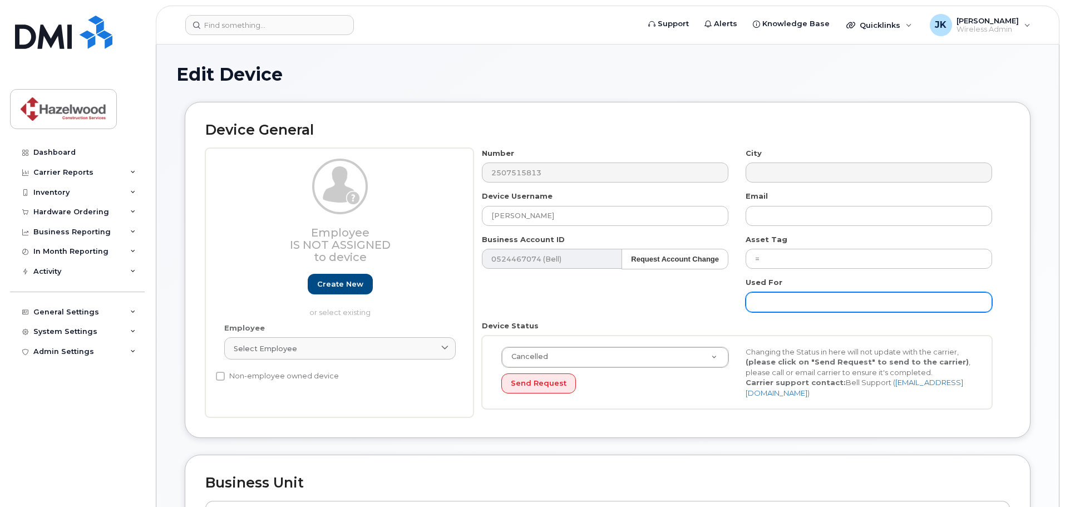
click at [784, 297] on input "text" at bounding box center [869, 302] width 247 height 20
type input "Quadra"
click at [625, 318] on div "Number 2507515813 City Device Username Dan Thompson Email Business Account ID 0…" at bounding box center [738, 283] width 528 height 270
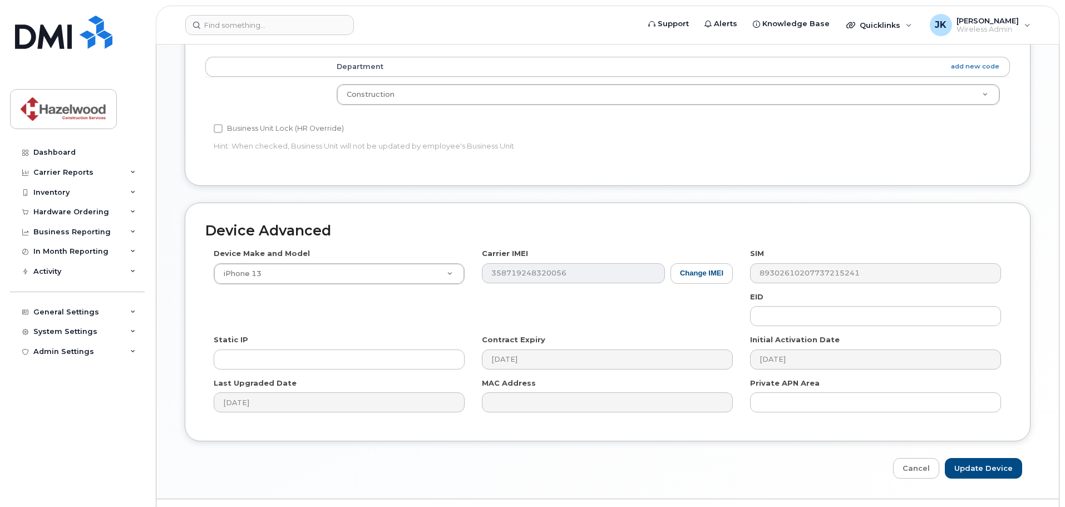
scroll to position [467, 0]
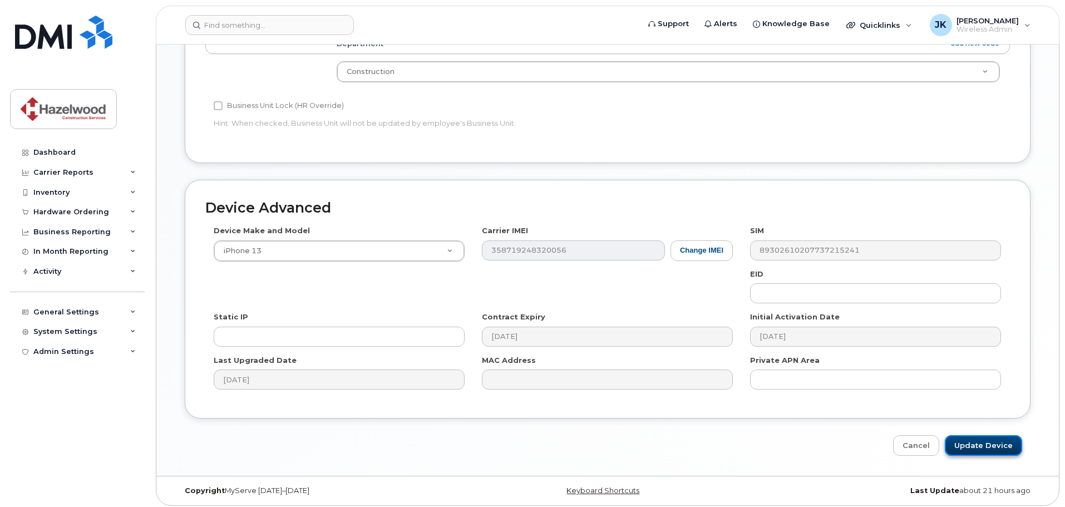
click at [969, 438] on input "Update Device" at bounding box center [983, 445] width 77 height 21
type input "Saving..."
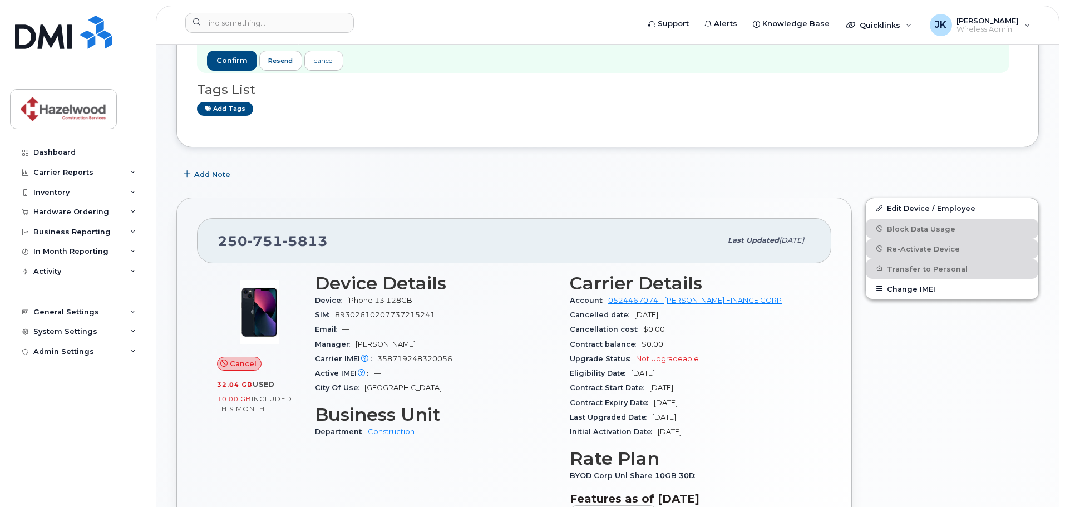
scroll to position [223, 0]
